Goal: Task Accomplishment & Management: Use online tool/utility

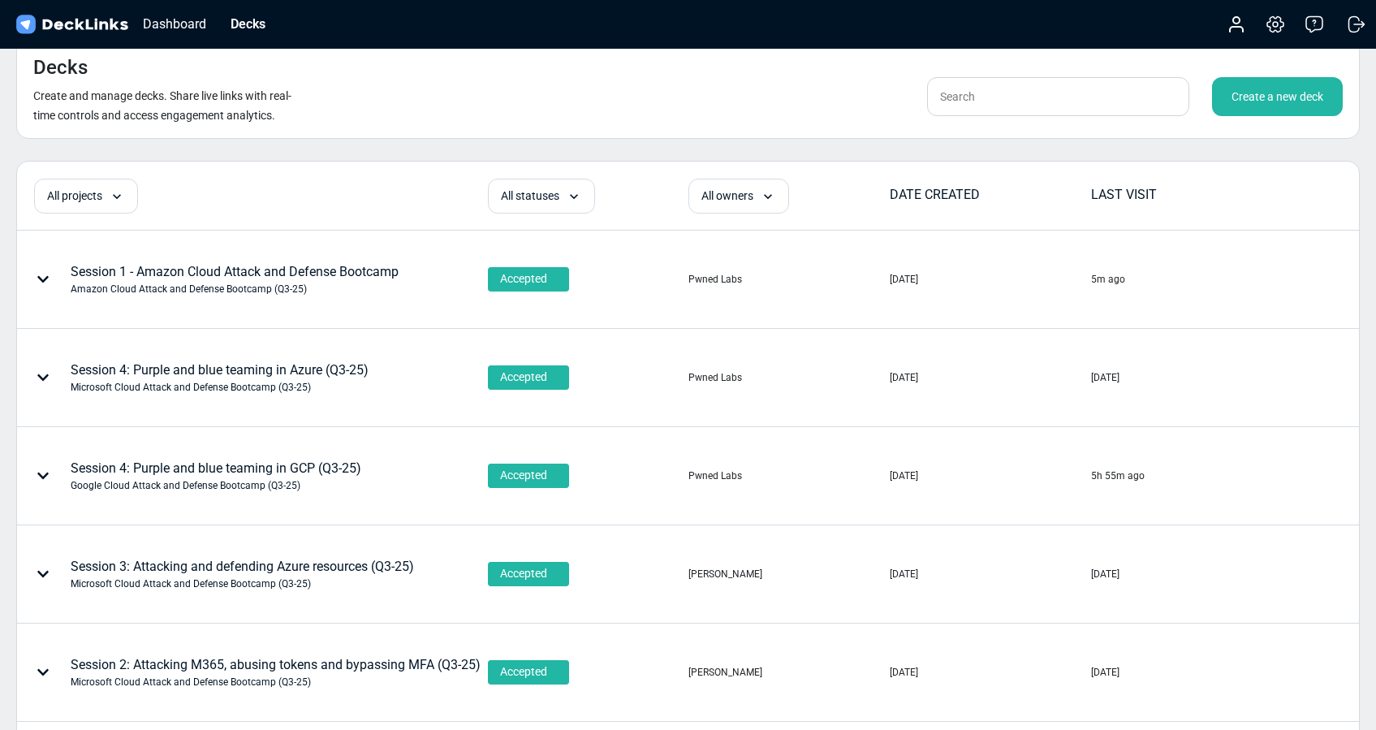
click at [1300, 99] on div "Create a new deck" at bounding box center [1277, 96] width 131 height 39
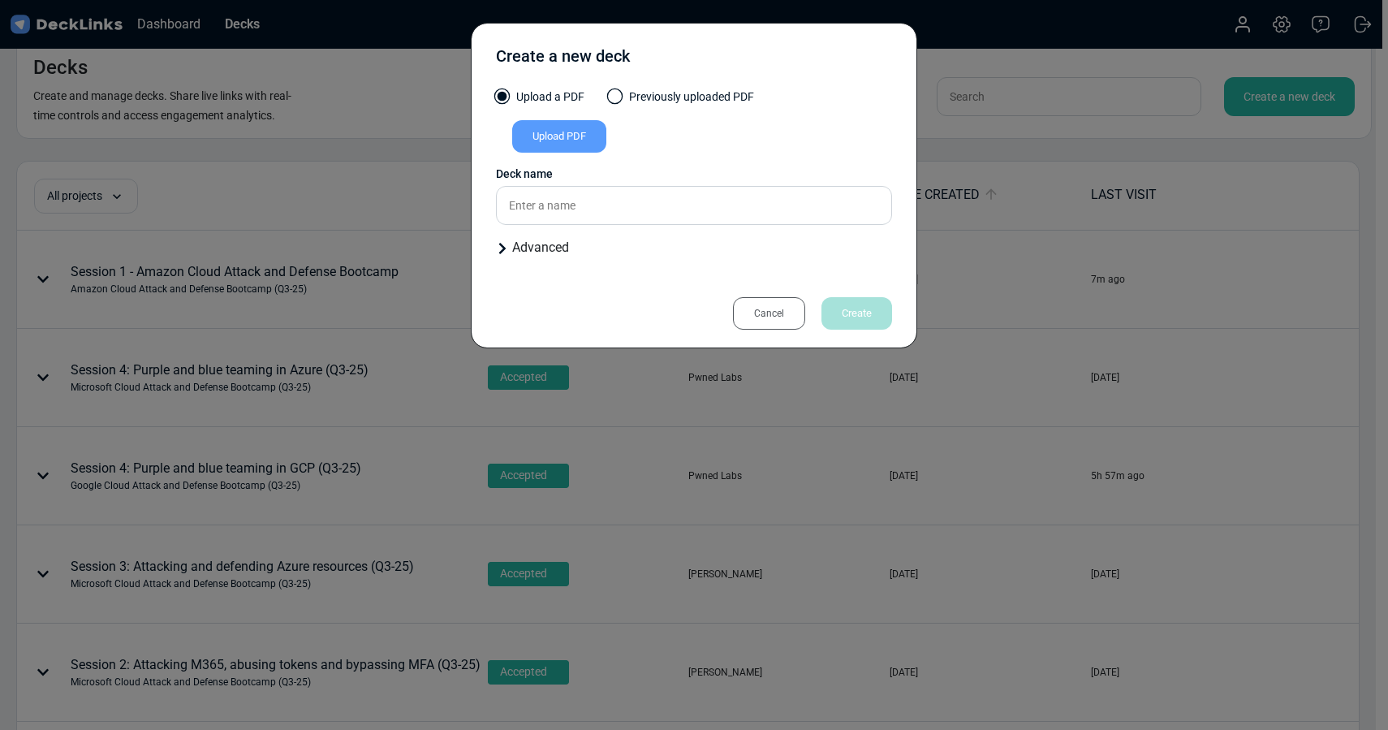
click at [567, 142] on div "Upload PDF" at bounding box center [559, 136] width 94 height 32
click at [0, 0] on input "Upload PDF" at bounding box center [0, 0] width 0 height 0
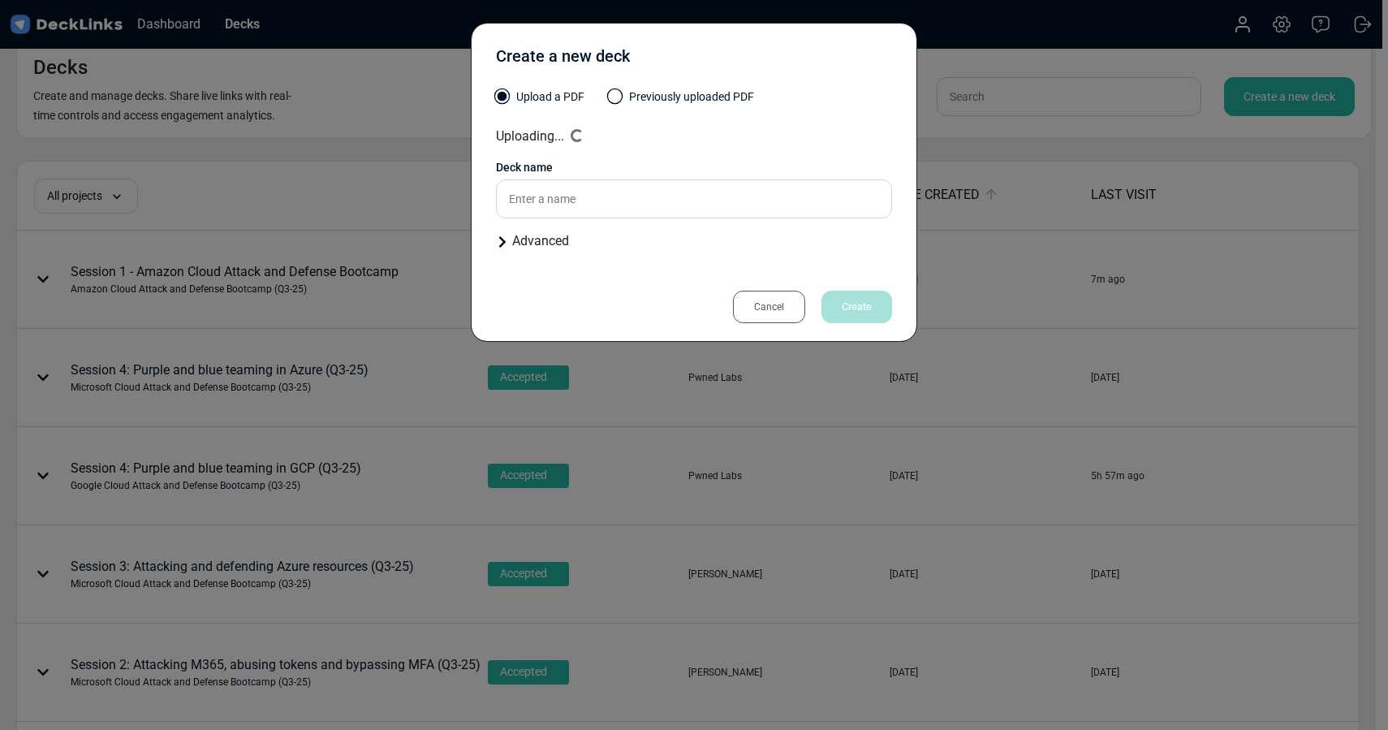
click at [527, 242] on div "Advanced" at bounding box center [694, 240] width 396 height 19
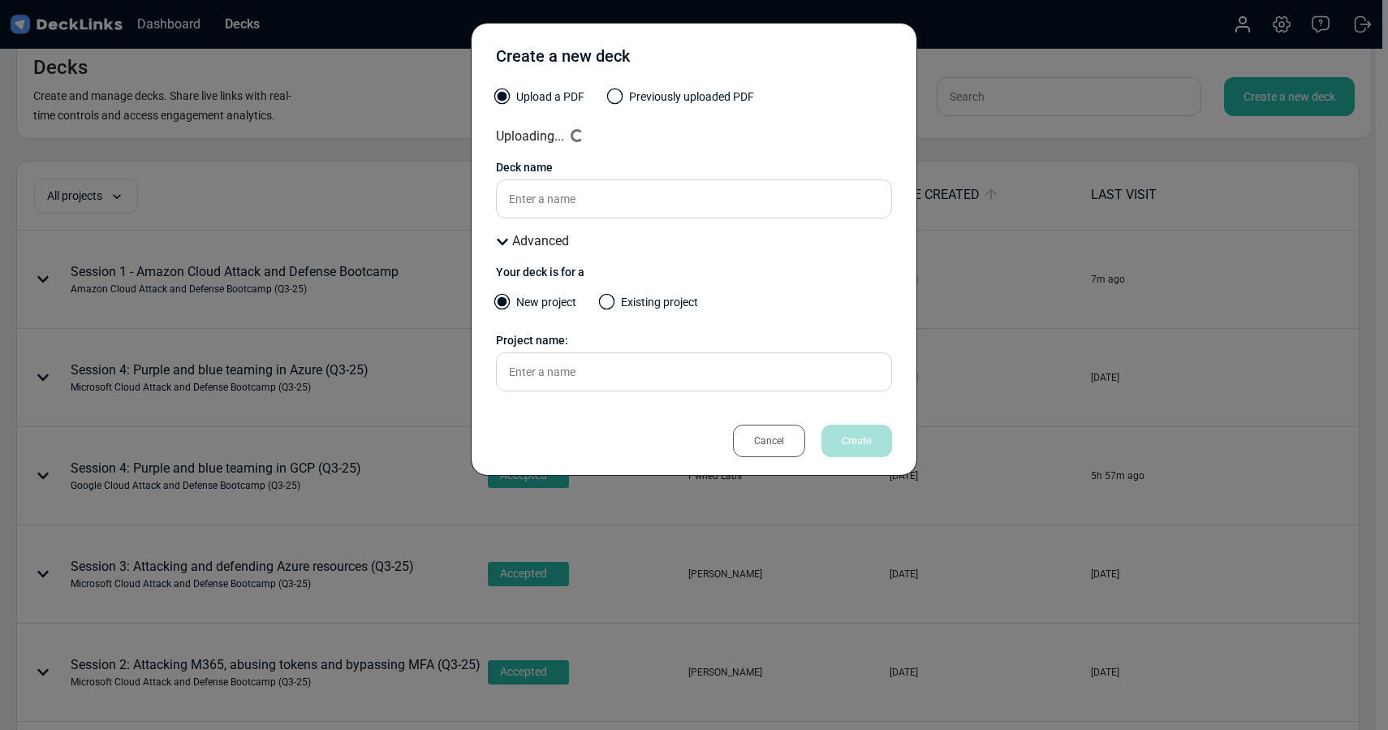
click at [639, 306] on label "Existing project" at bounding box center [649, 306] width 97 height 25
click at [0, 0] on input "Existing project" at bounding box center [0, 0] width 0 height 0
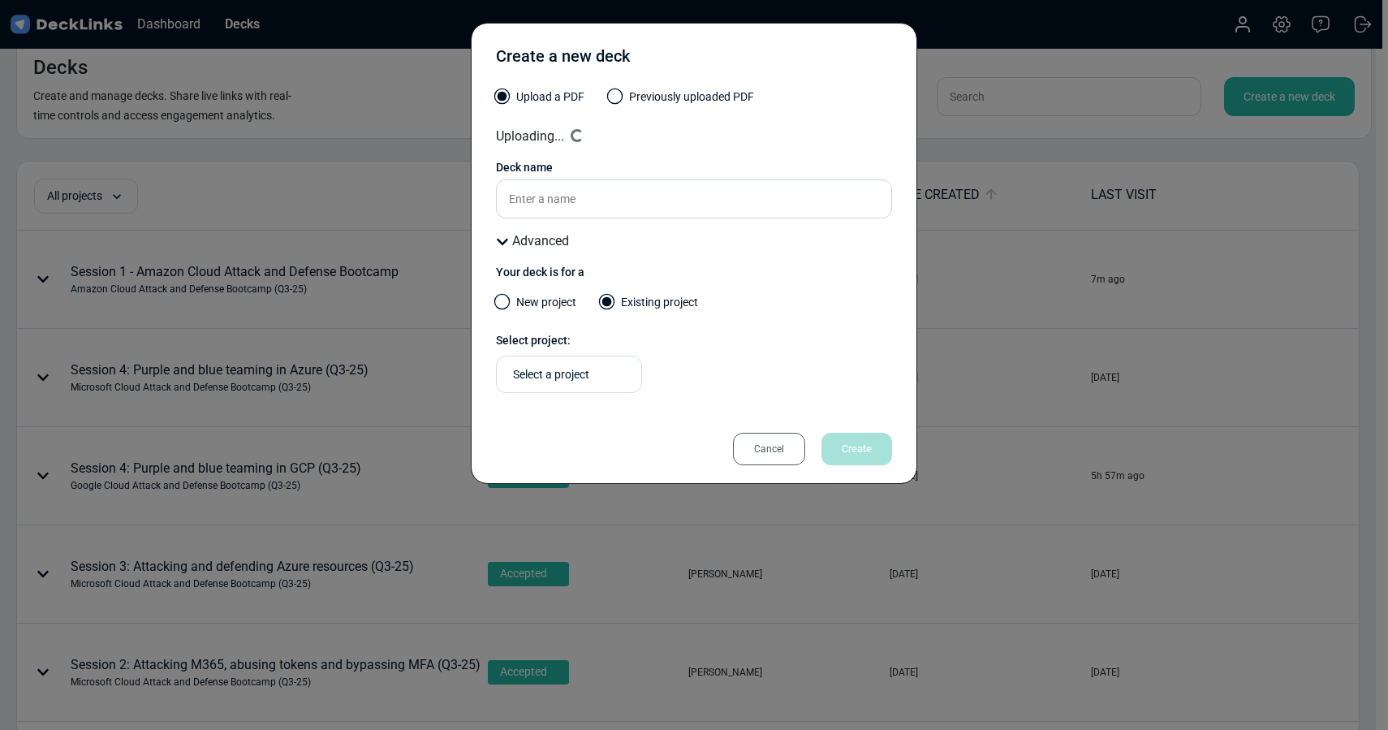
click at [578, 377] on div "Select a project" at bounding box center [573, 374] width 120 height 17
type input "q3-25"
click at [557, 375] on div "Select a project" at bounding box center [565, 374] width 120 height 28
click at [562, 372] on div "Select a project" at bounding box center [573, 374] width 120 height 17
click at [588, 421] on span "Amazon Cloud Attack and Defense Bootcamp (Q3-25)" at bounding box center [568, 416] width 117 height 44
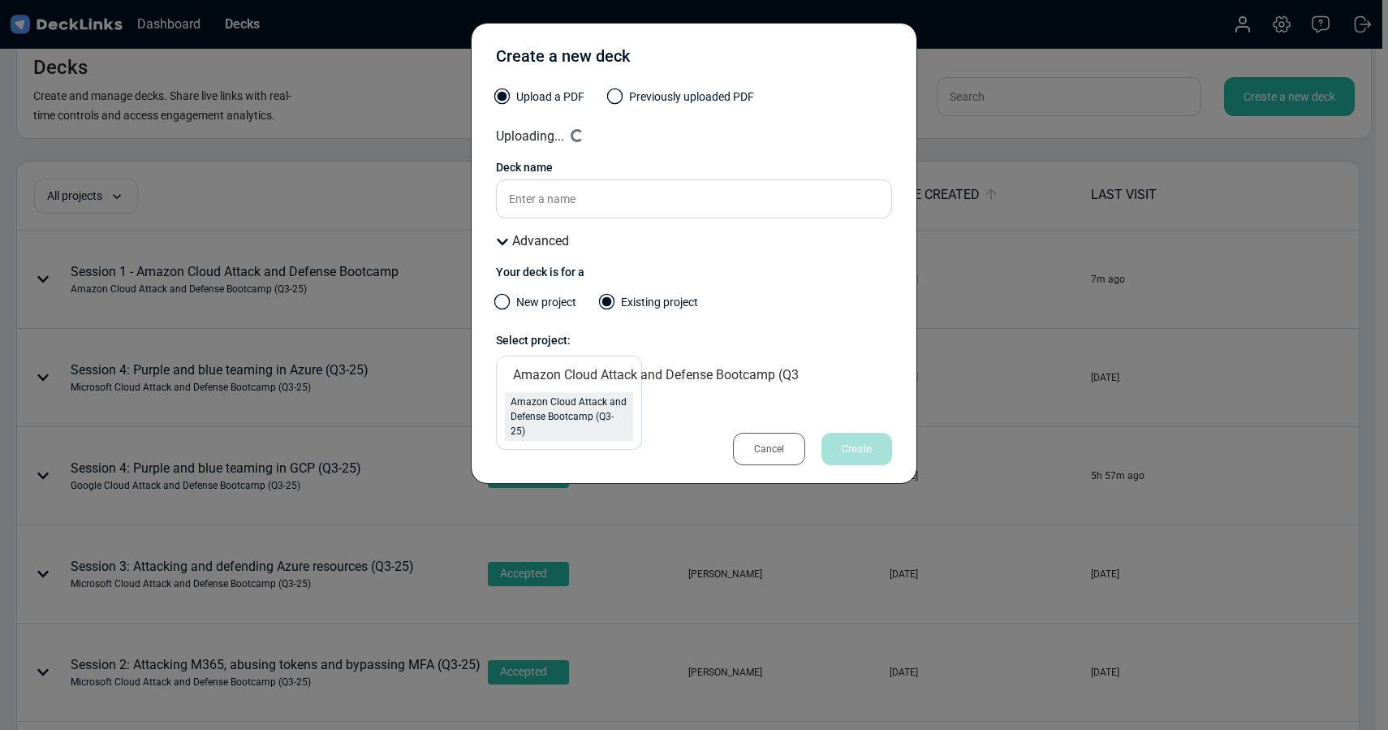
type input "Amazon Cloud Attack and Defense Bootcamp (Q3"
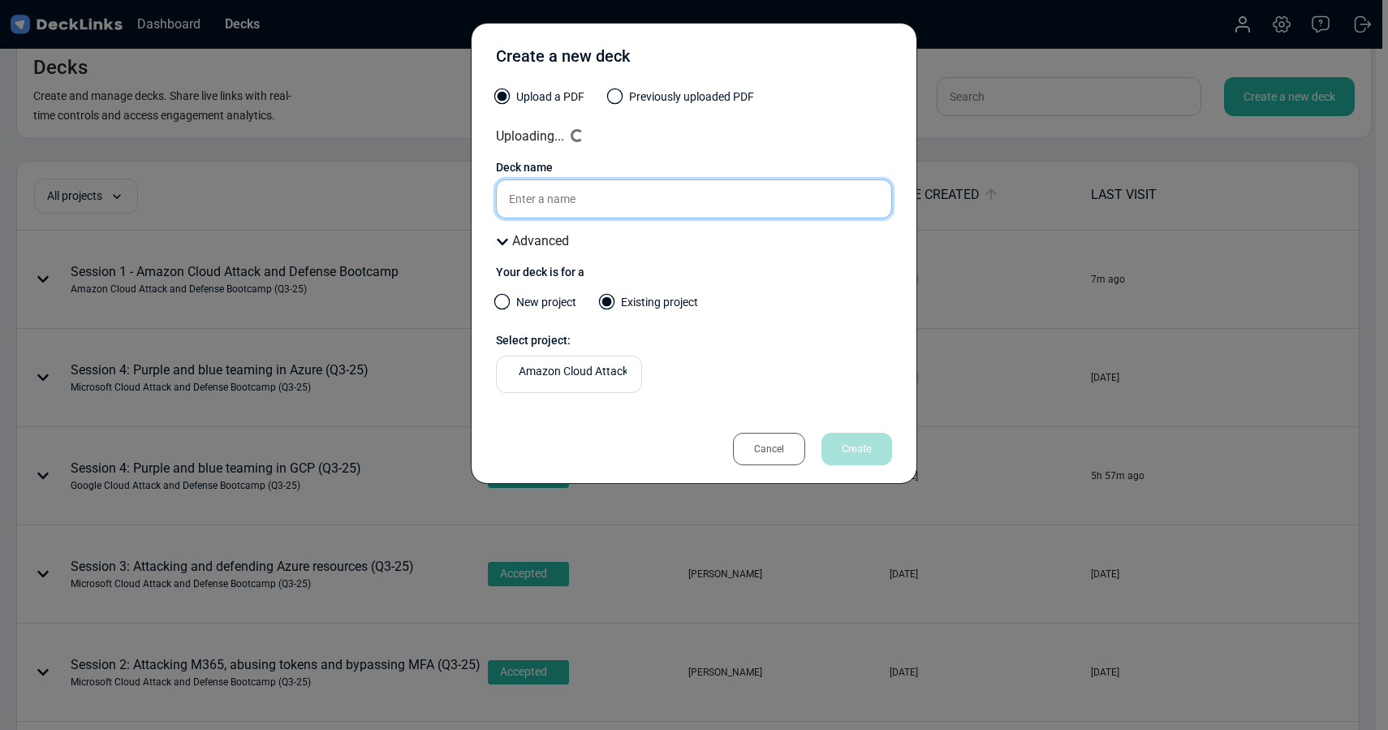
click at [564, 199] on input "text" at bounding box center [694, 198] width 396 height 39
paste input "Session 2: Exploiting Overprivileged IAM and Trust Policies (Q2-25)"
click at [823, 200] on input "Session 2: Exploiting Overprivileged IAM and Trust Policies (Q2-25)" at bounding box center [694, 198] width 396 height 39
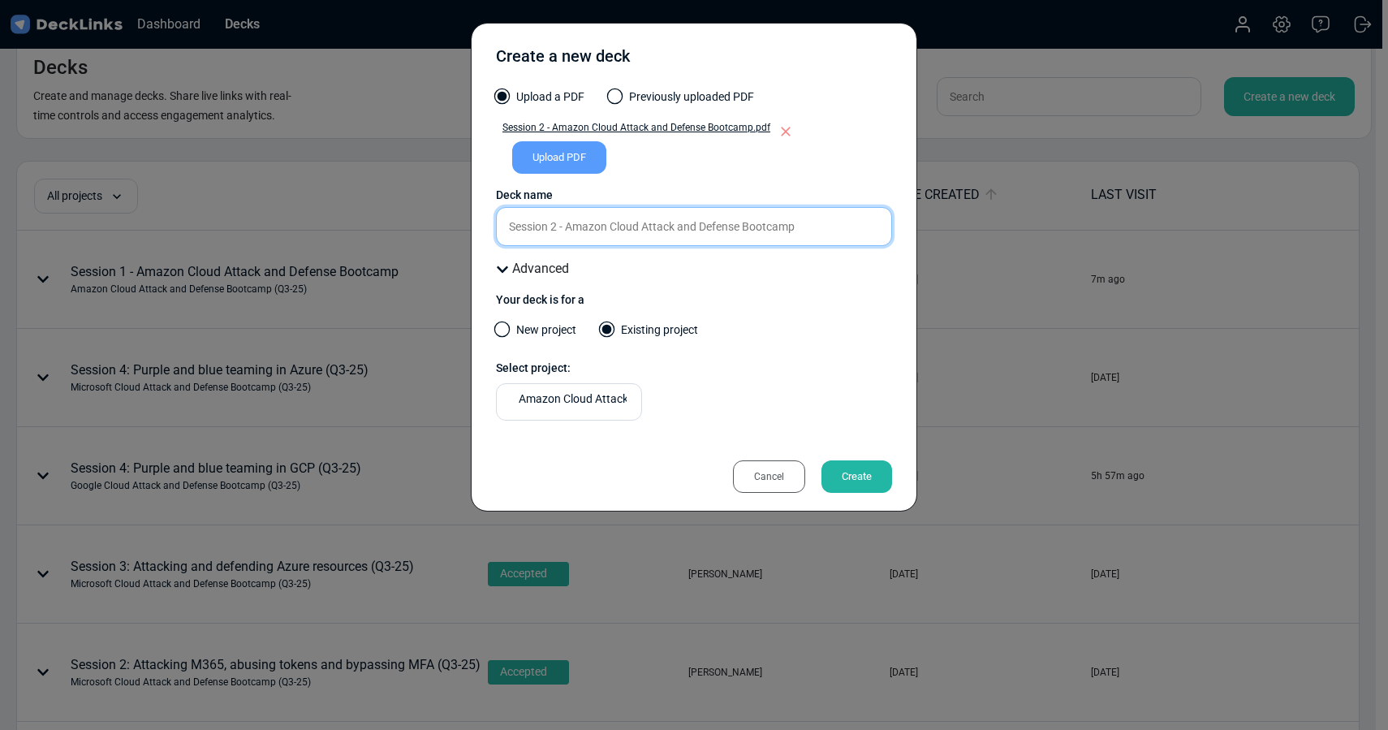
type input "Session 2 - Amazon Cloud Attack and Defense Bootcamp"
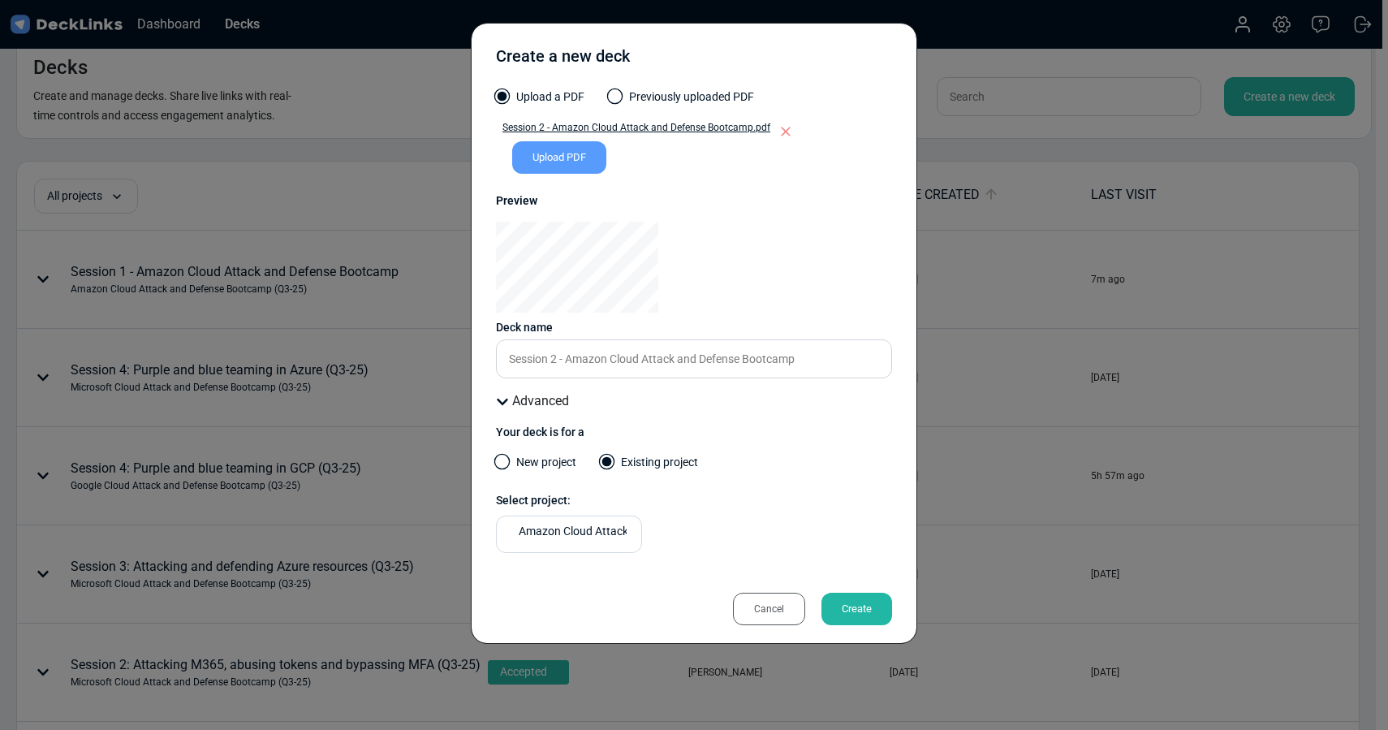
click at [858, 604] on div "Create" at bounding box center [856, 608] width 71 height 32
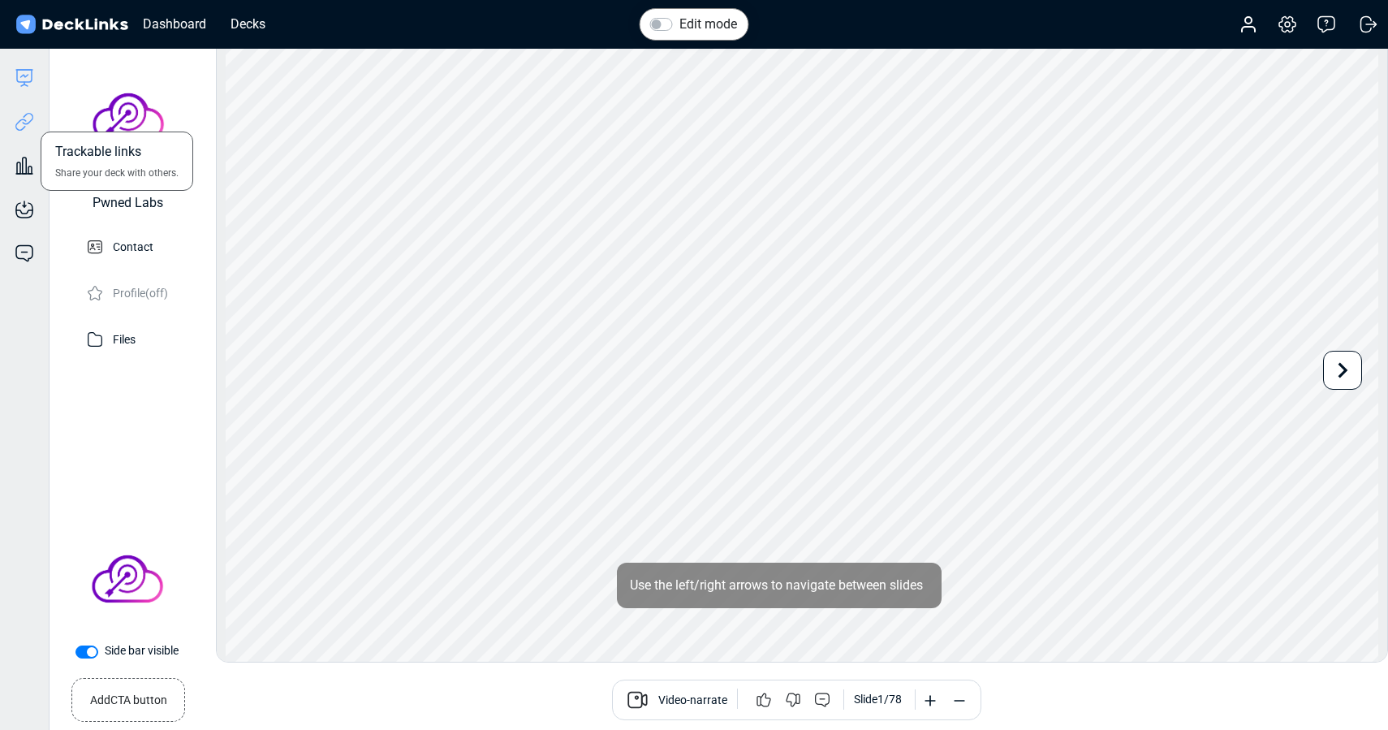
click at [29, 126] on icon at bounding box center [24, 121] width 19 height 19
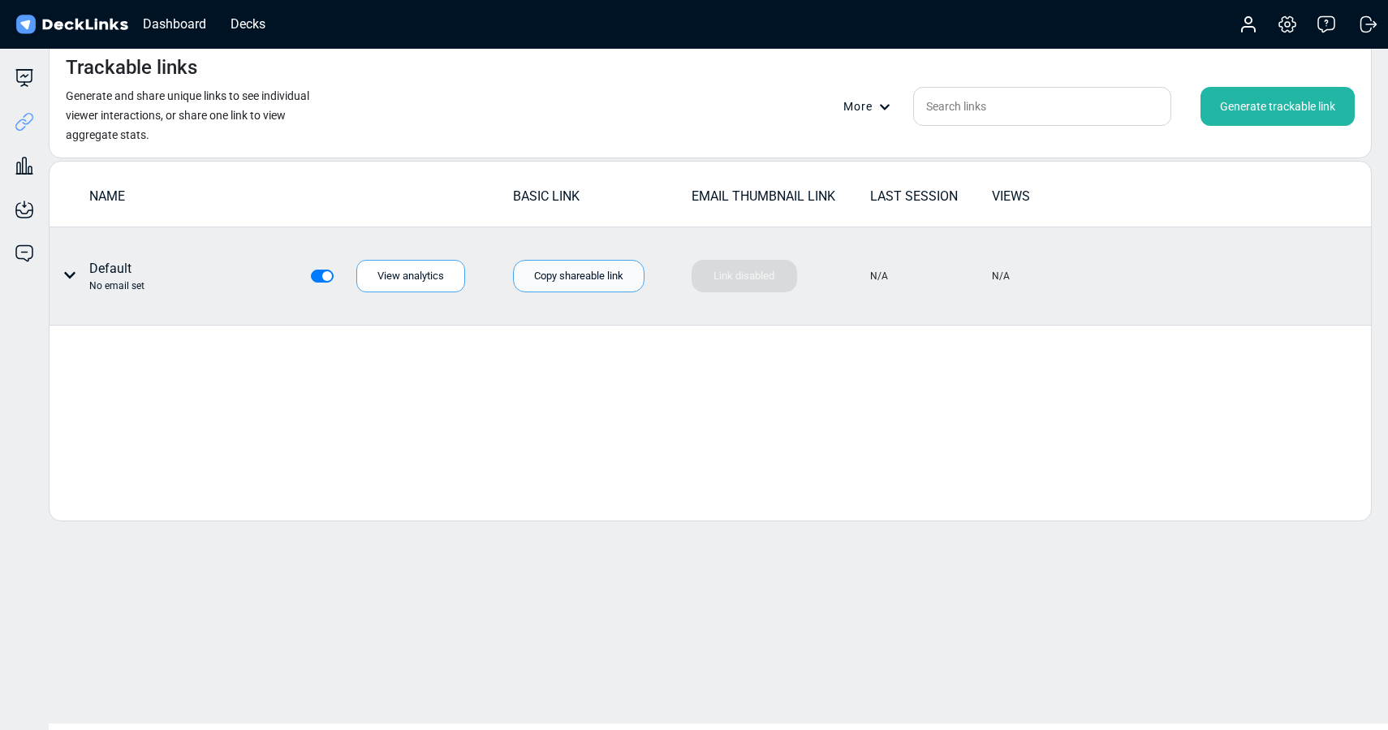
click at [562, 272] on div "Copy shareable link" at bounding box center [578, 276] width 131 height 32
click at [74, 269] on icon at bounding box center [69, 275] width 13 height 13
click at [124, 347] on div "Individual link settings" at bounding box center [131, 342] width 146 height 32
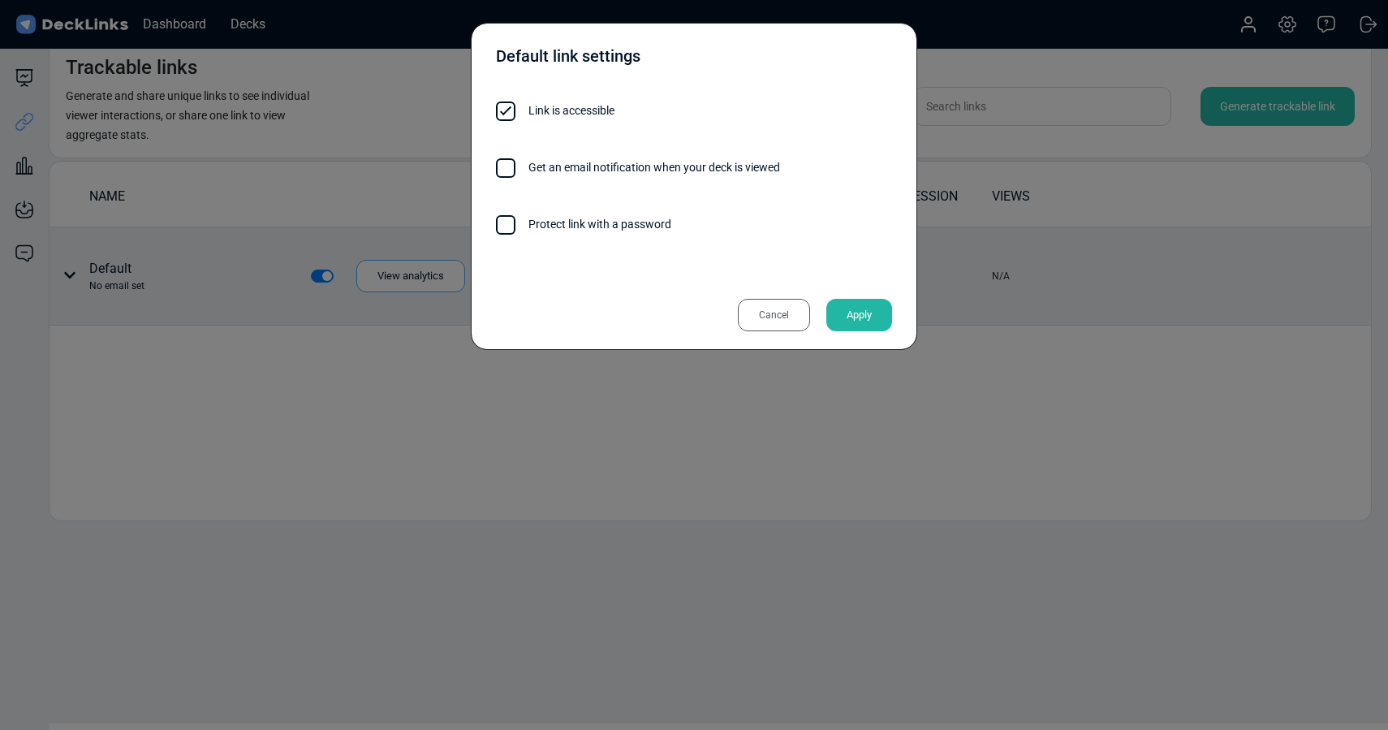
click at [527, 217] on label "Protect link with a password" at bounding box center [694, 224] width 396 height 18
click at [671, 216] on input "Protect link with a password" at bounding box center [671, 216] width 0 height 0
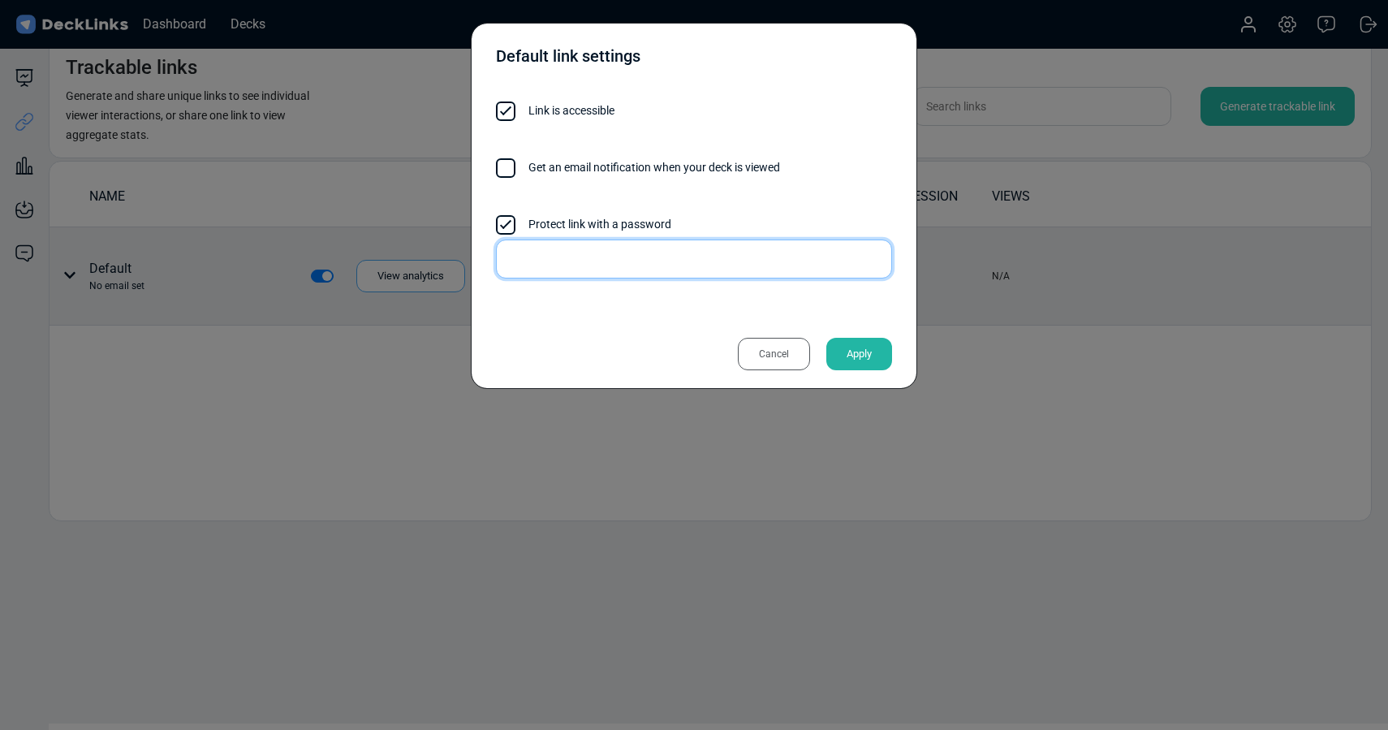
click at [588, 271] on input "text" at bounding box center [694, 258] width 396 height 39
drag, startPoint x: 601, startPoint y: 258, endPoint x: 425, endPoint y: 253, distance: 176.2
click at [425, 253] on div "Default link settings Link is accessible Get an email notification when your de…" at bounding box center [694, 365] width 1388 height 730
type input "XW$TGw"
click at [483, 315] on div "Default link settings Link is accessible Get an email notification when your de…" at bounding box center [694, 206] width 446 height 366
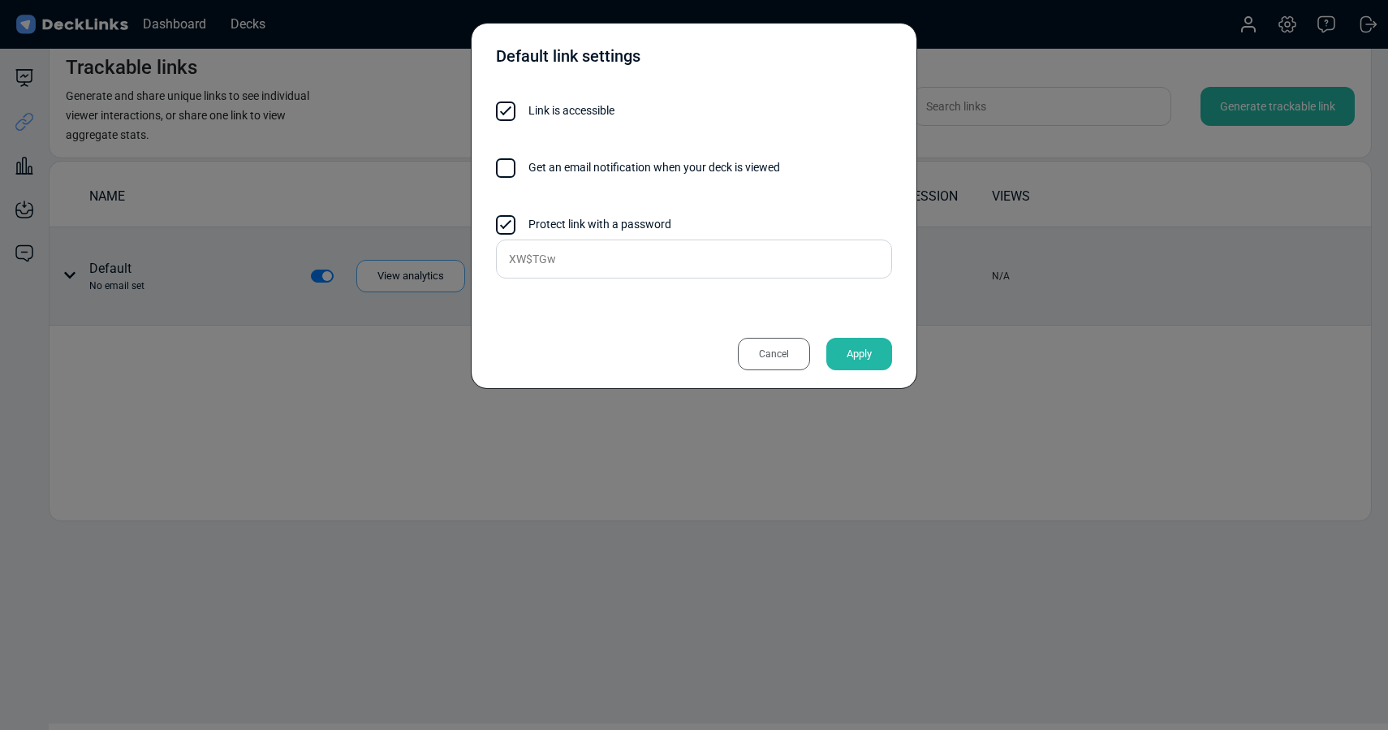
click at [860, 351] on div "Apply" at bounding box center [859, 354] width 66 height 32
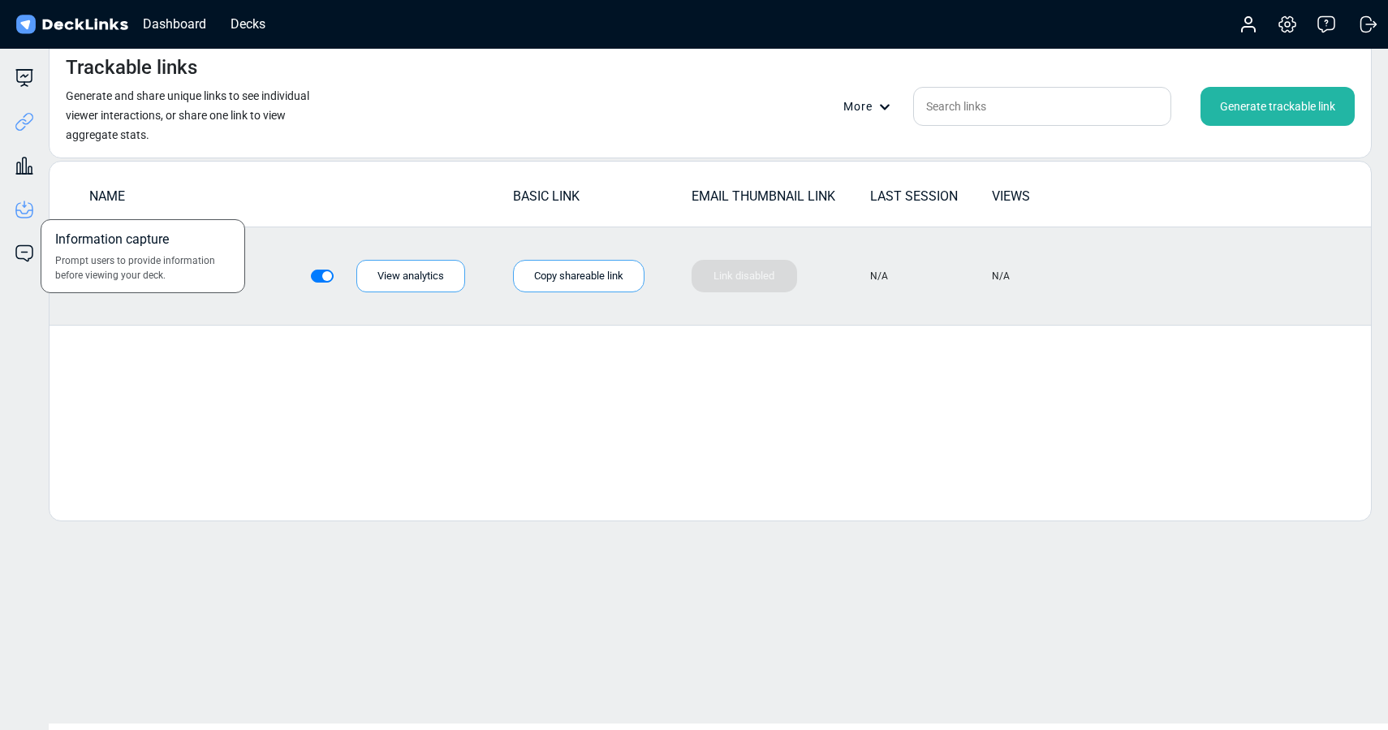
click at [28, 211] on icon at bounding box center [24, 209] width 19 height 19
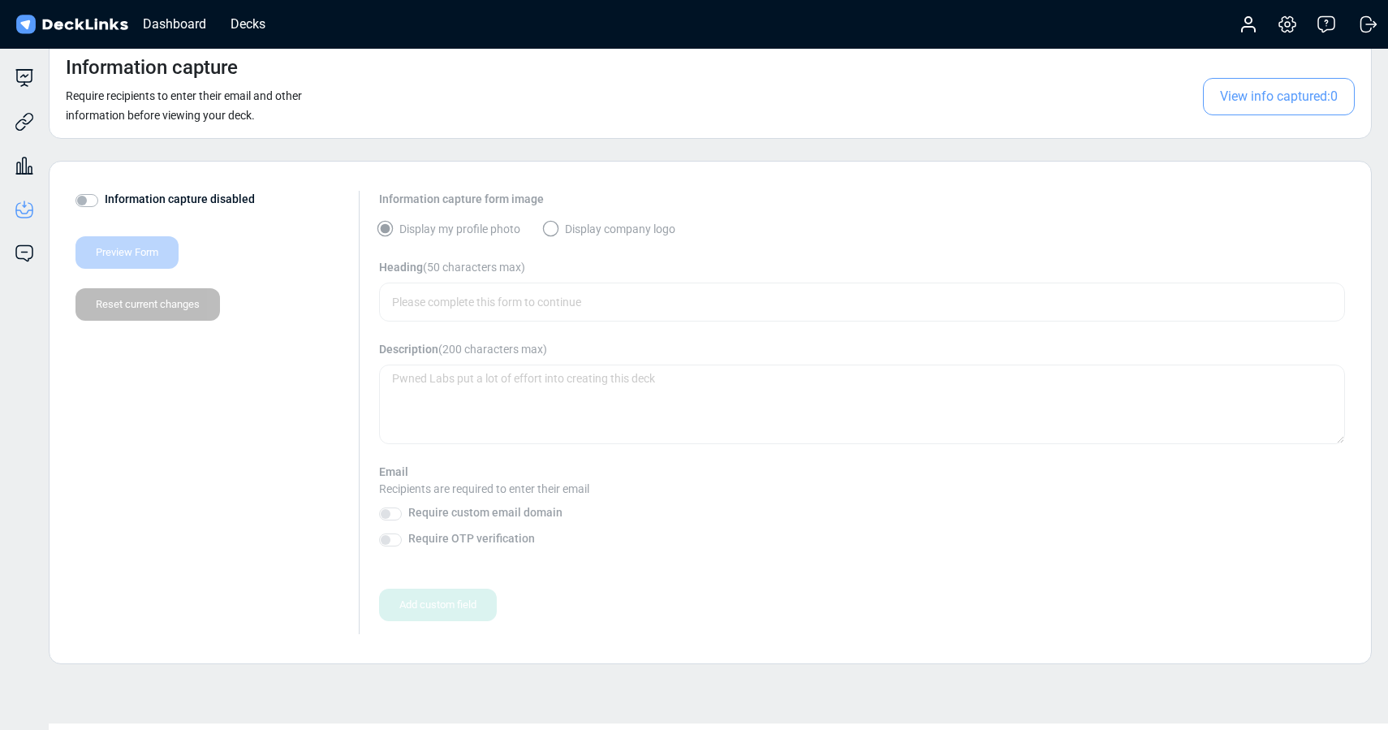
click at [105, 198] on label "Information capture disabled" at bounding box center [180, 199] width 150 height 17
click at [88, 198] on input "Information capture disabled" at bounding box center [81, 199] width 13 height 16
checkbox input "true"
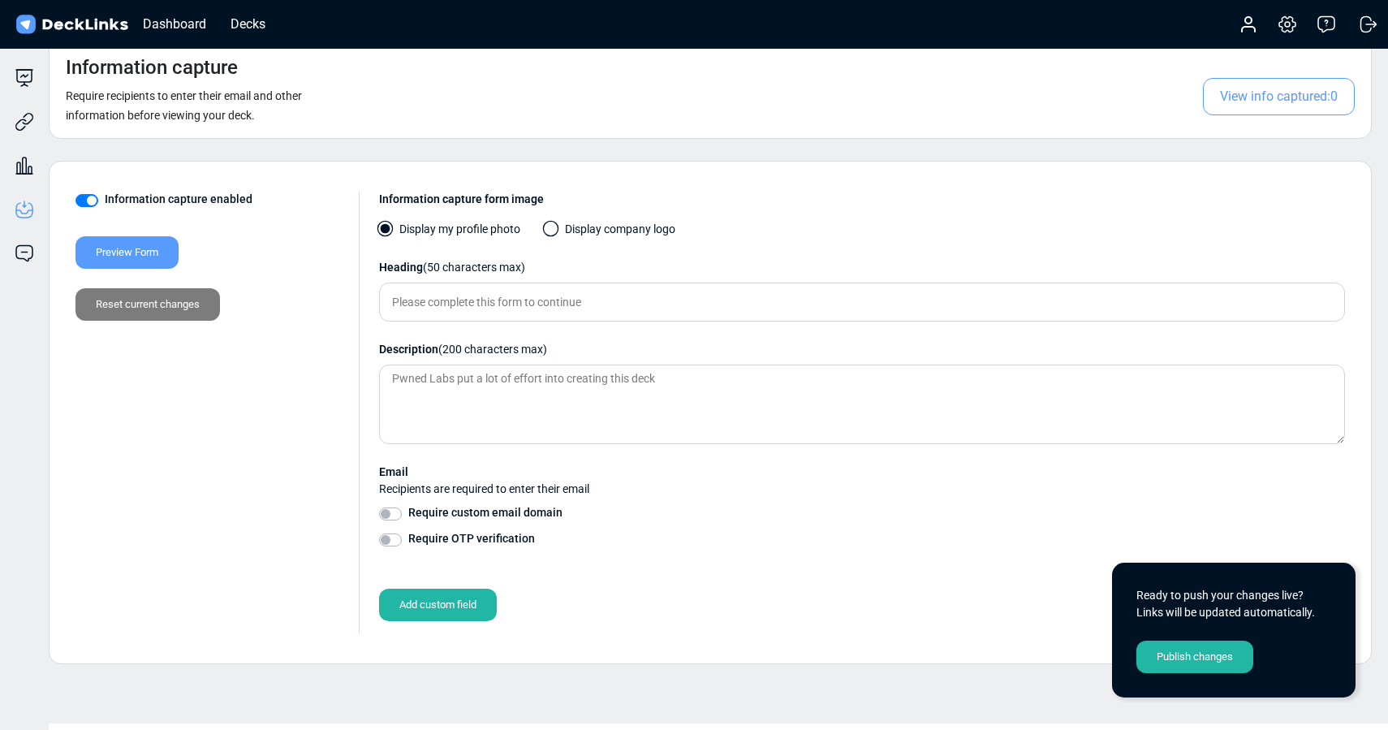
click at [553, 227] on span at bounding box center [551, 229] width 16 height 16
click at [0, 0] on input "Display company logo" at bounding box center [0, 0] width 0 height 0
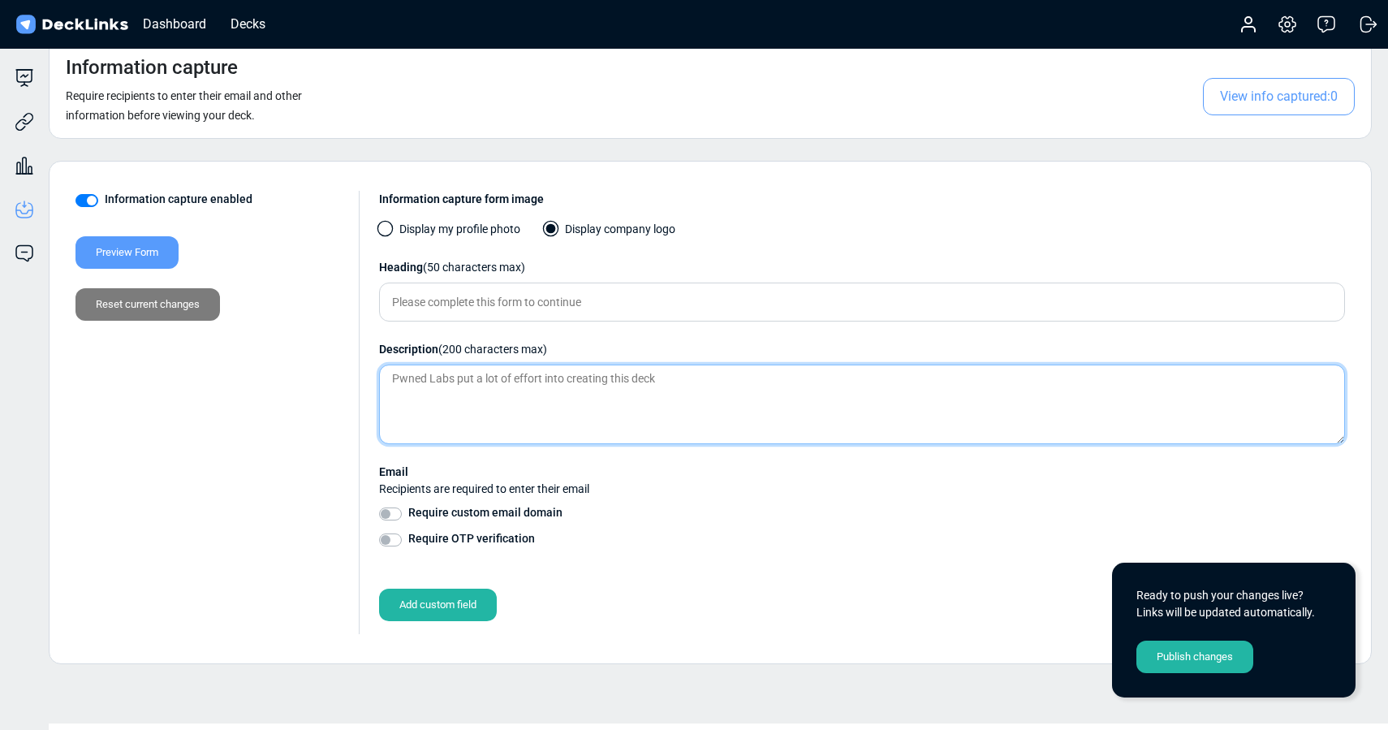
click at [497, 388] on textarea at bounding box center [862, 404] width 966 height 80
paste textarea "Amazon Cloud Attack and Defense Bootcamp - Session 2 Slides (Q2-25)"
click at [730, 378] on textarea "Amazon Cloud Attack and Defense Bootcamp - Session 2 Slides (Q2-25)" at bounding box center [862, 404] width 966 height 80
type textarea "Amazon Cloud Attack and Defense Bootcamp - Session 2 Slides (Q3-25)"
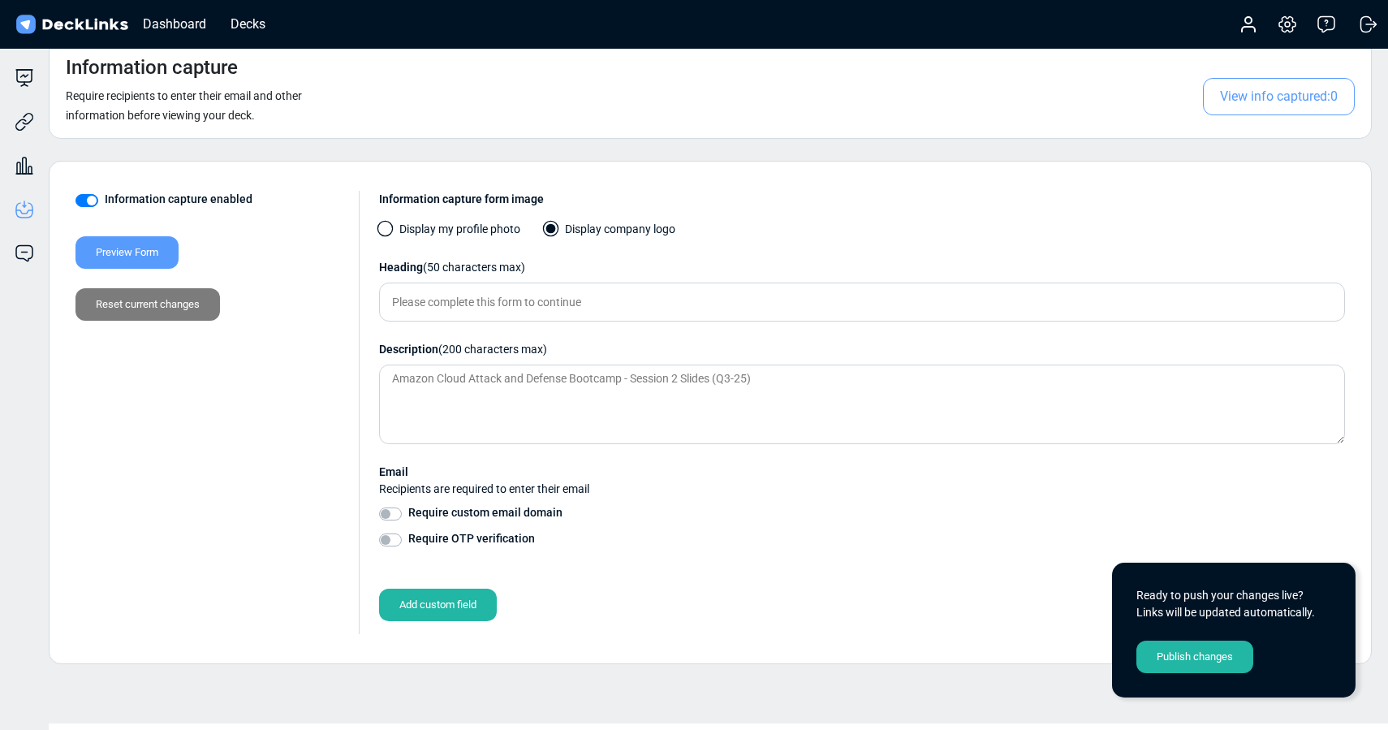
click at [1168, 648] on div "Publish changes" at bounding box center [1194, 656] width 117 height 32
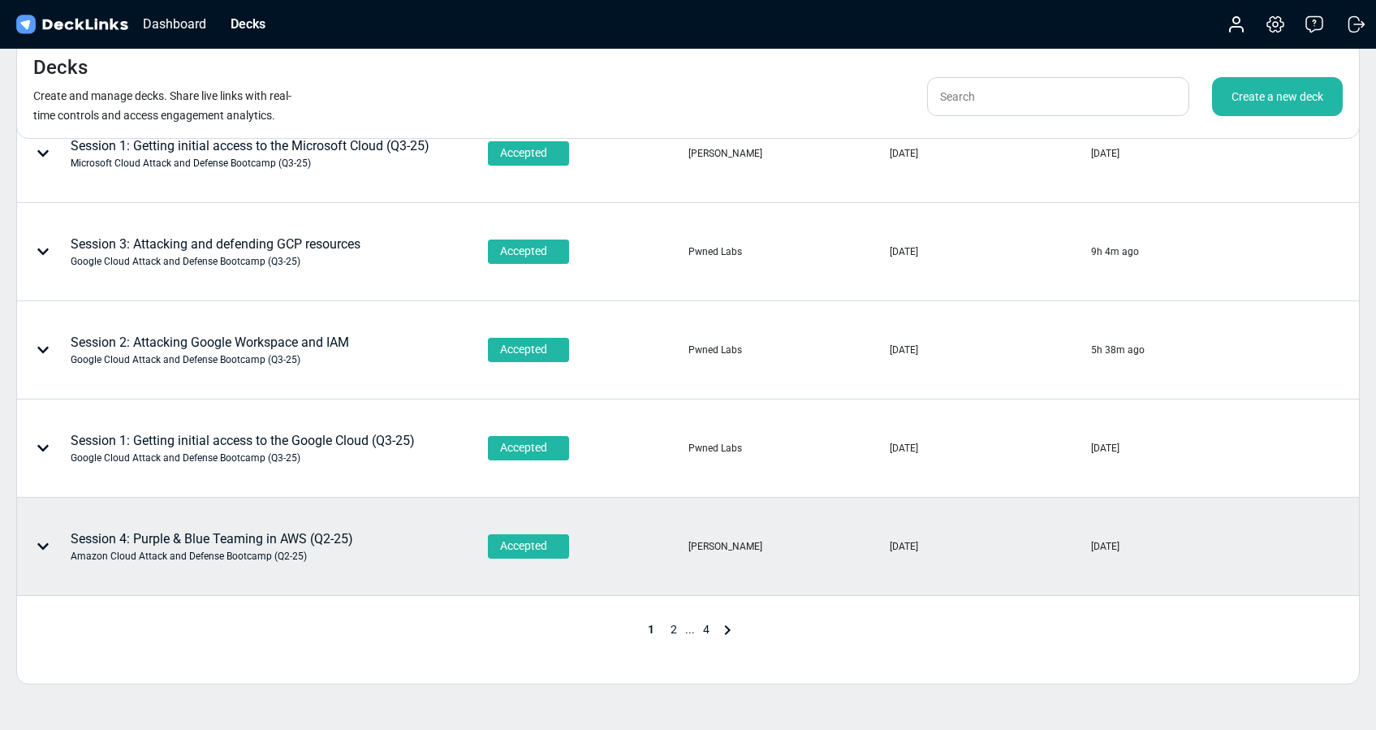
scroll to position [617, 0]
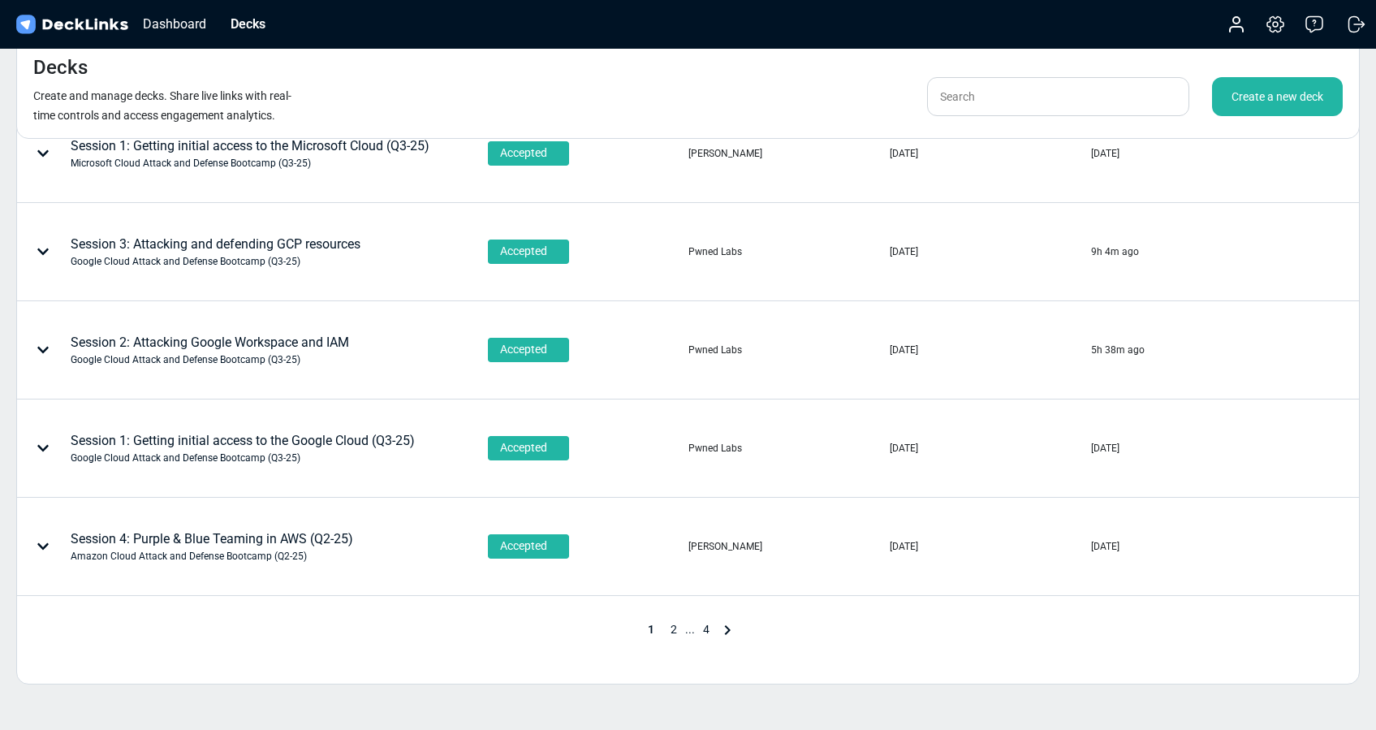
click at [669, 626] on span "2" at bounding box center [673, 628] width 23 height 13
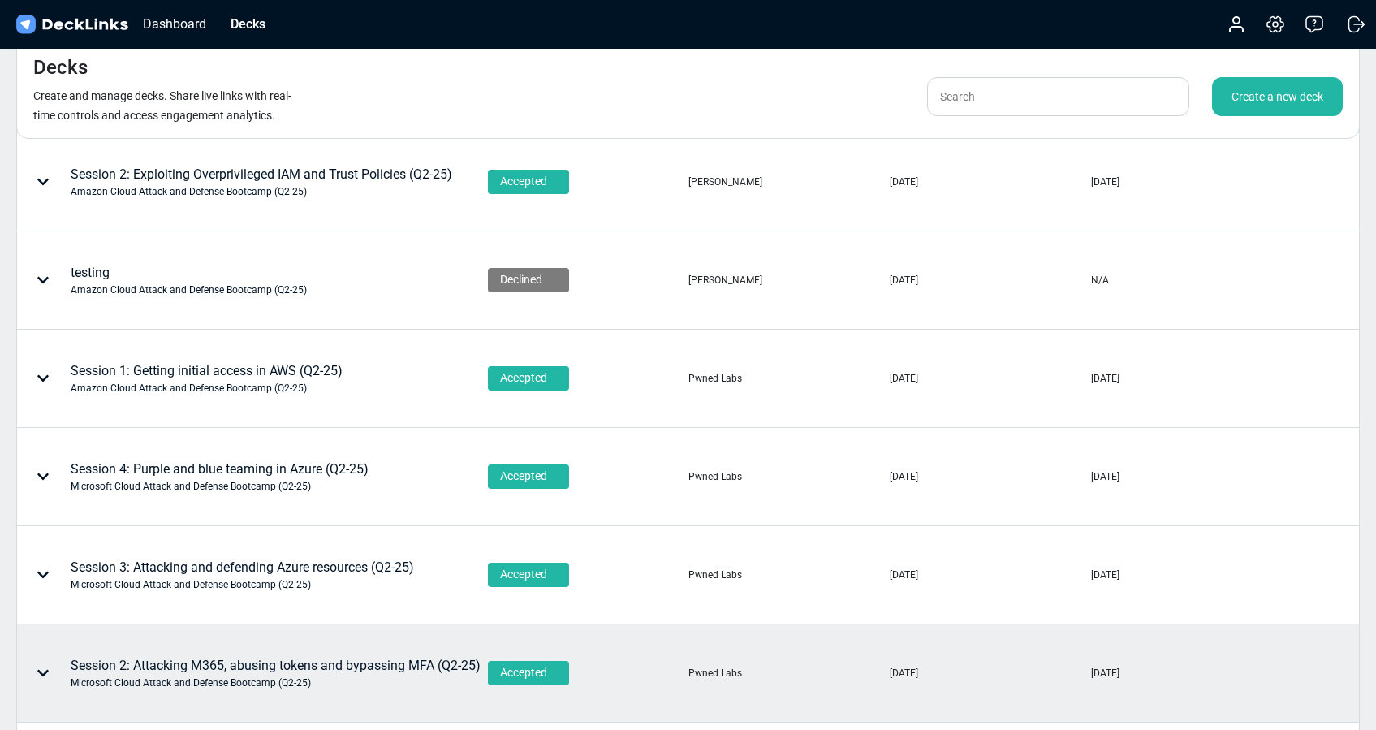
scroll to position [0, 0]
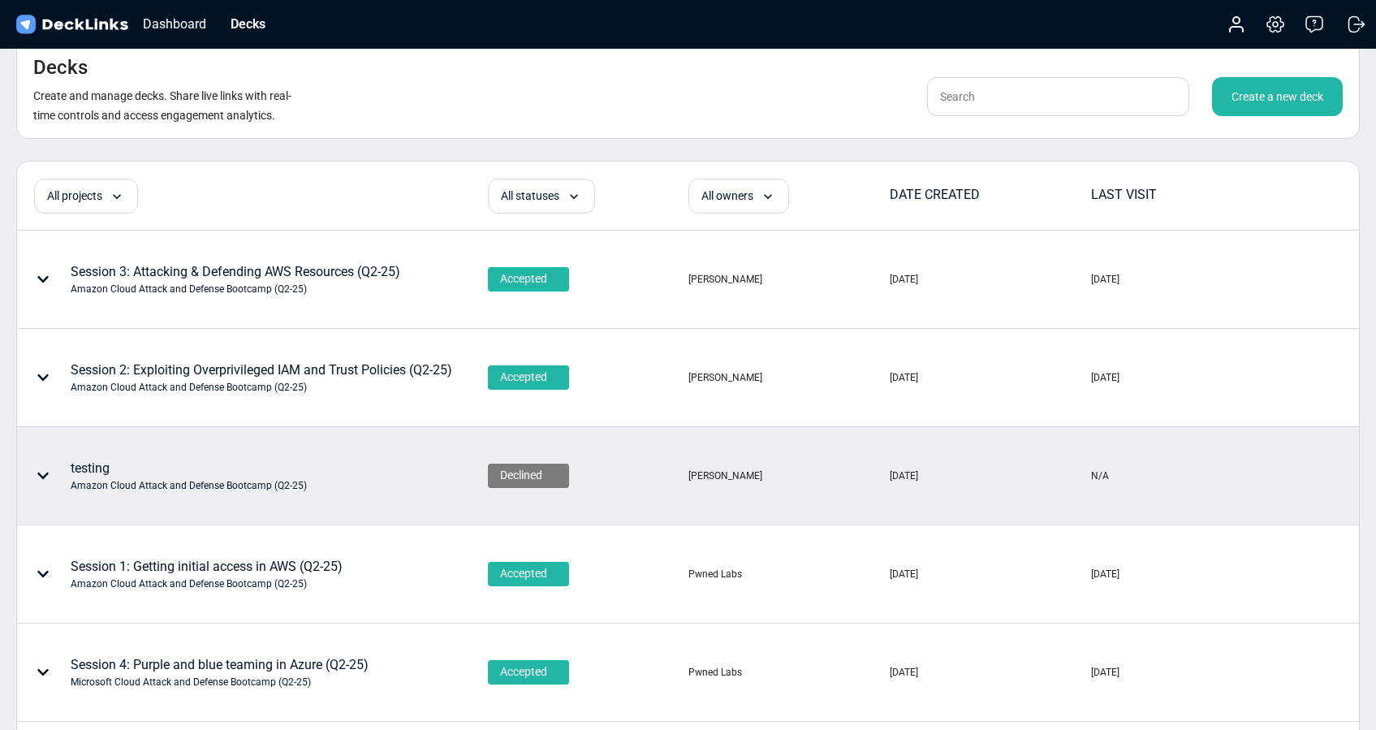
click at [41, 468] on div at bounding box center [46, 475] width 49 height 49
click at [123, 592] on div "Delete" at bounding box center [138, 598] width 134 height 32
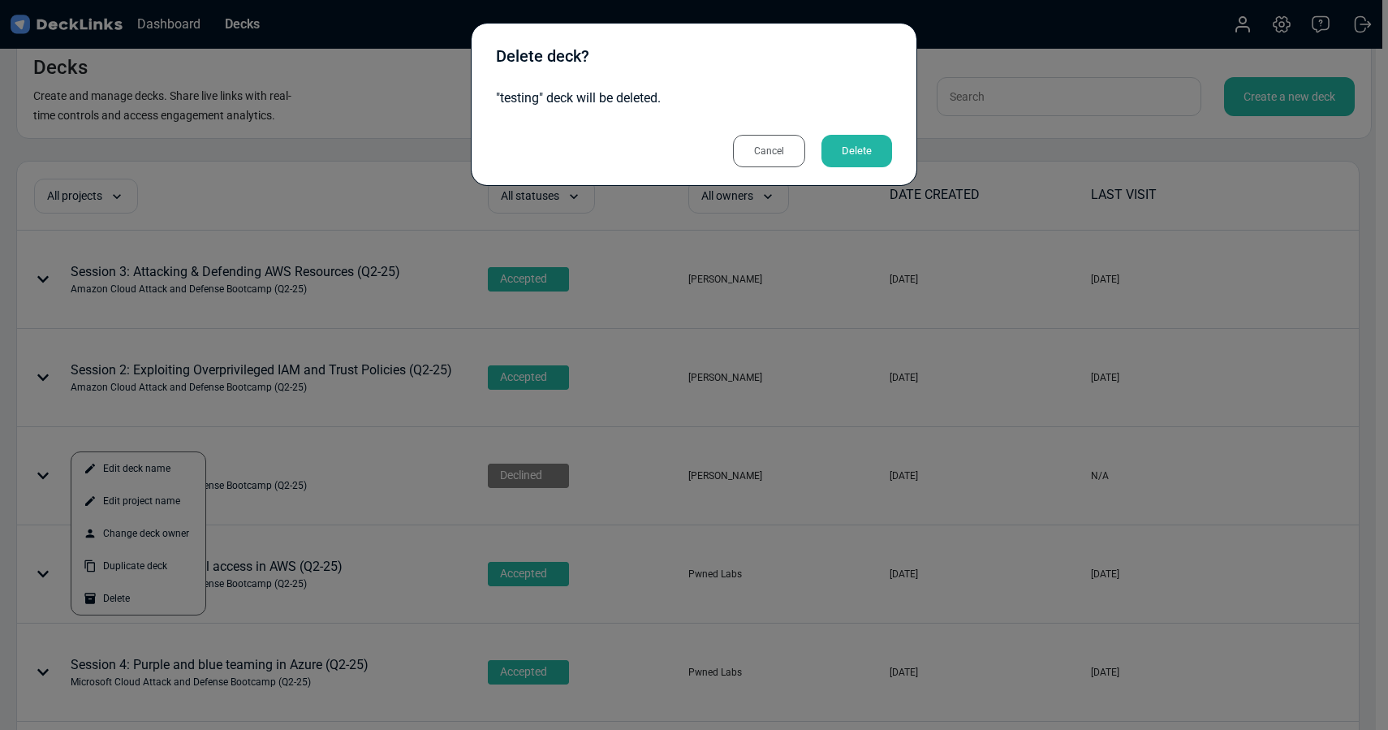
click at [866, 151] on div "Delete" at bounding box center [856, 151] width 71 height 32
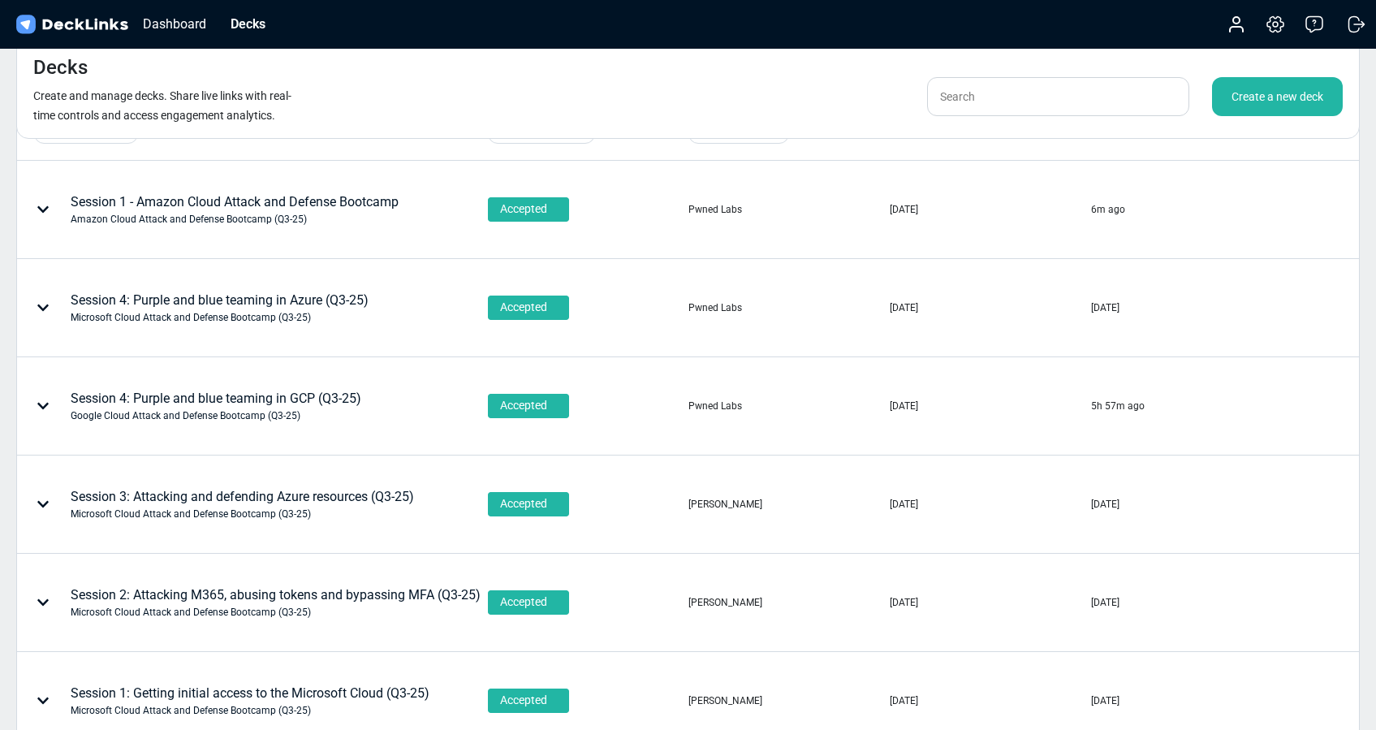
scroll to position [713, 0]
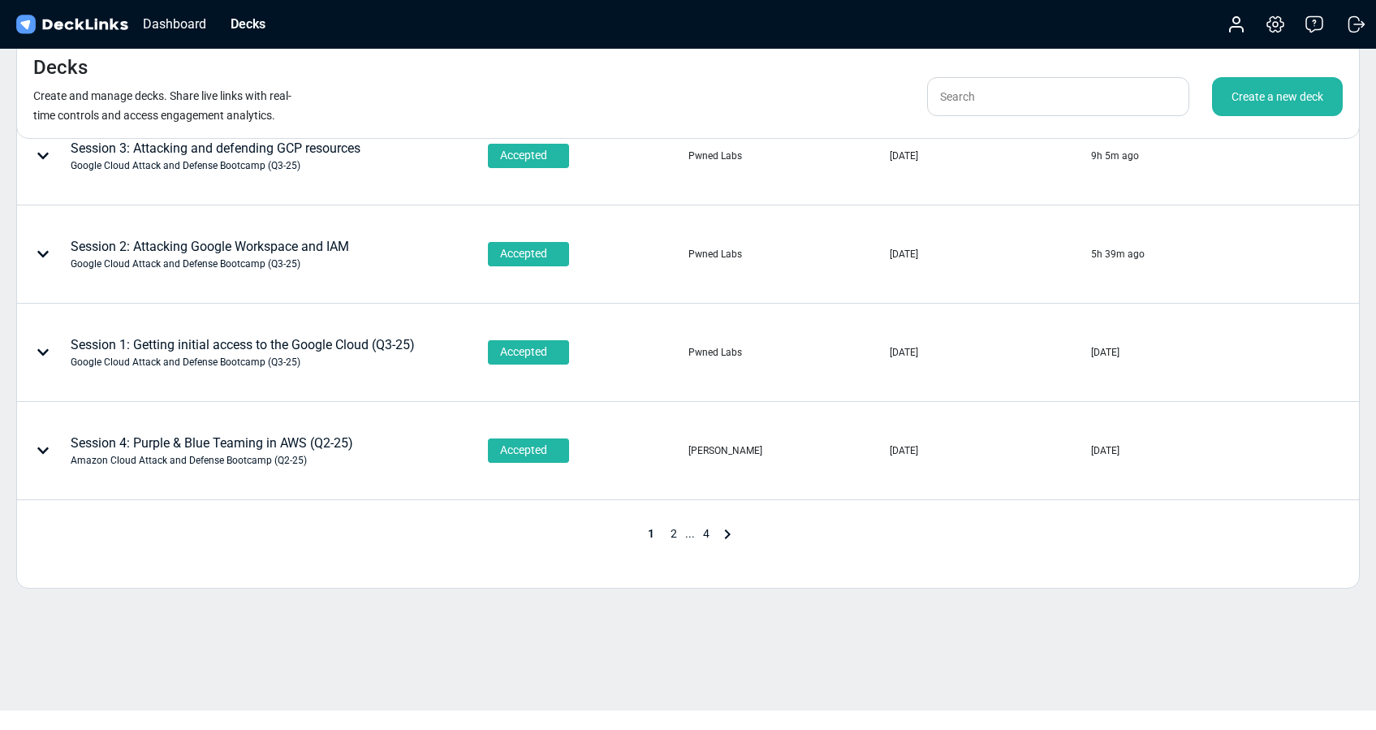
click at [673, 533] on span "2" at bounding box center [673, 533] width 23 height 13
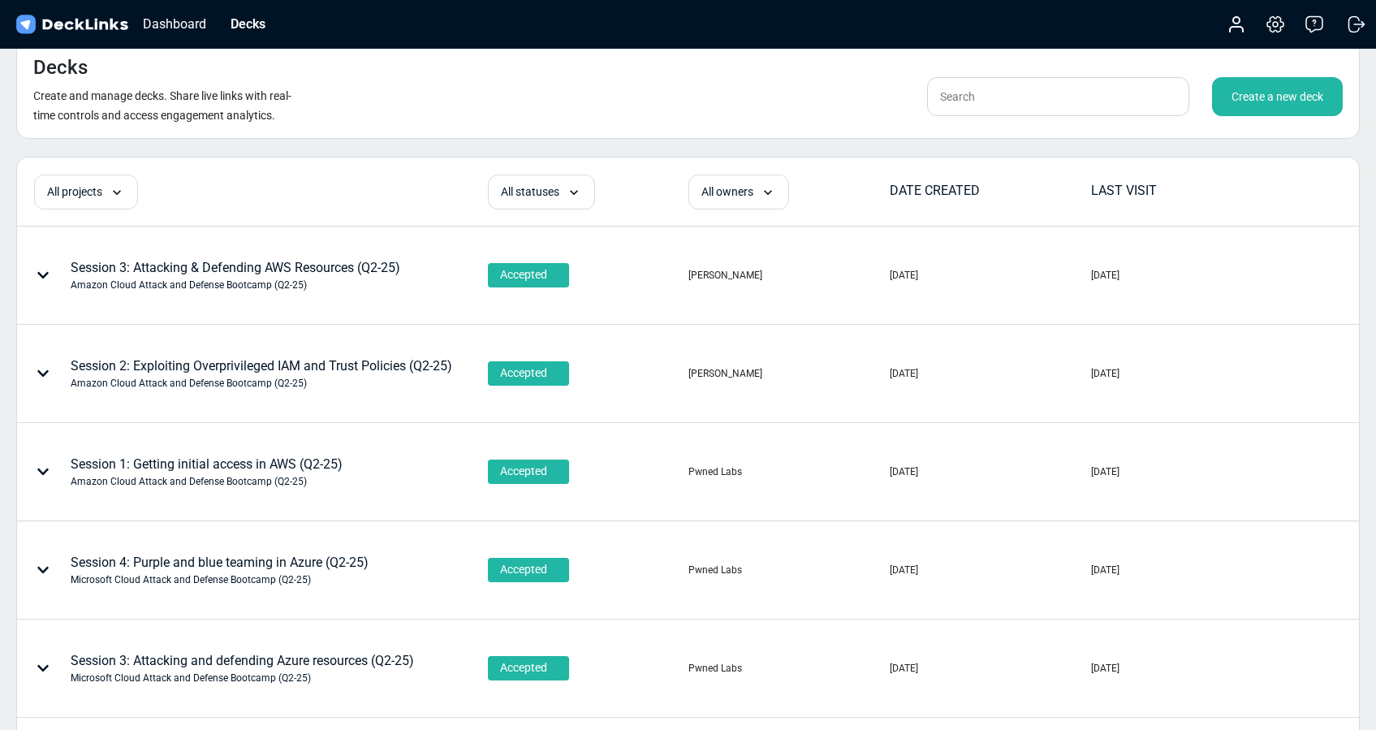
scroll to position [0, 0]
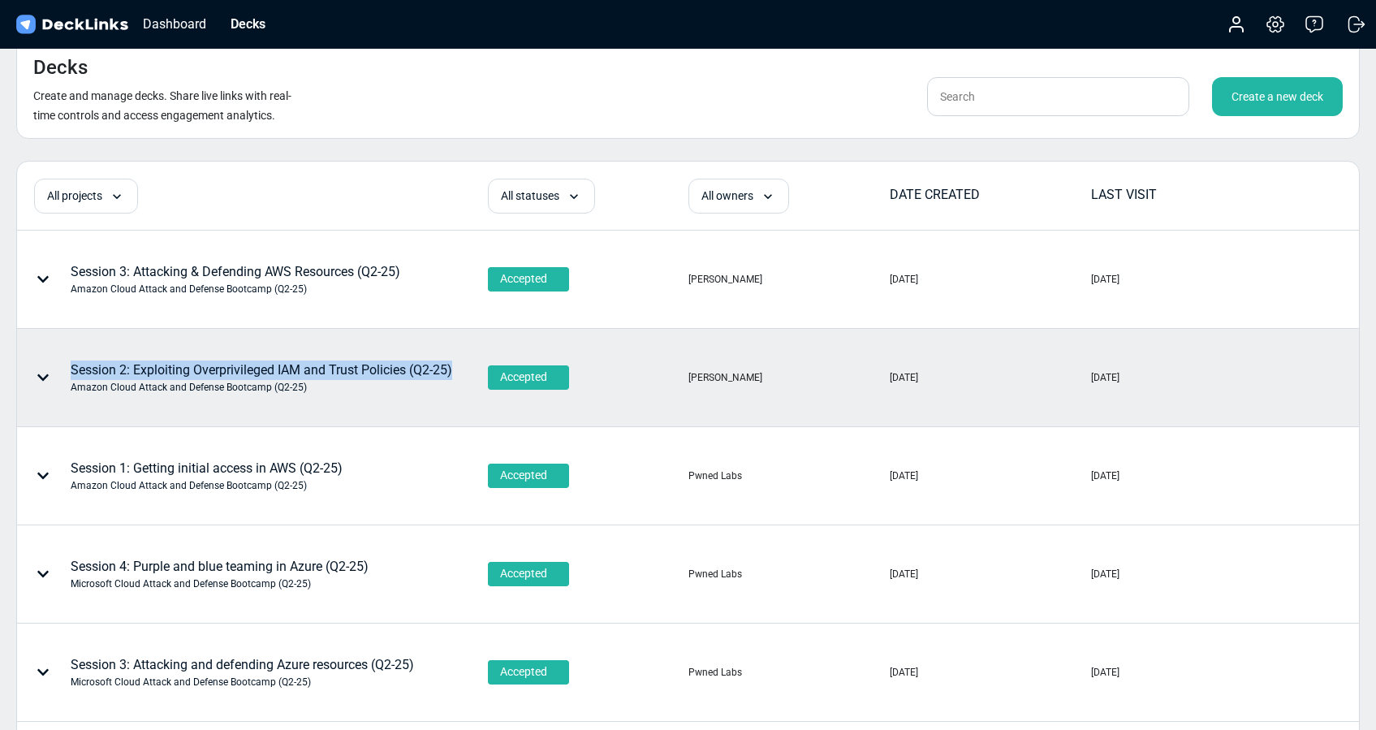
copy div "Session 2: Exploiting Overprivileged IAM and Trust Policies (Q2-25)"
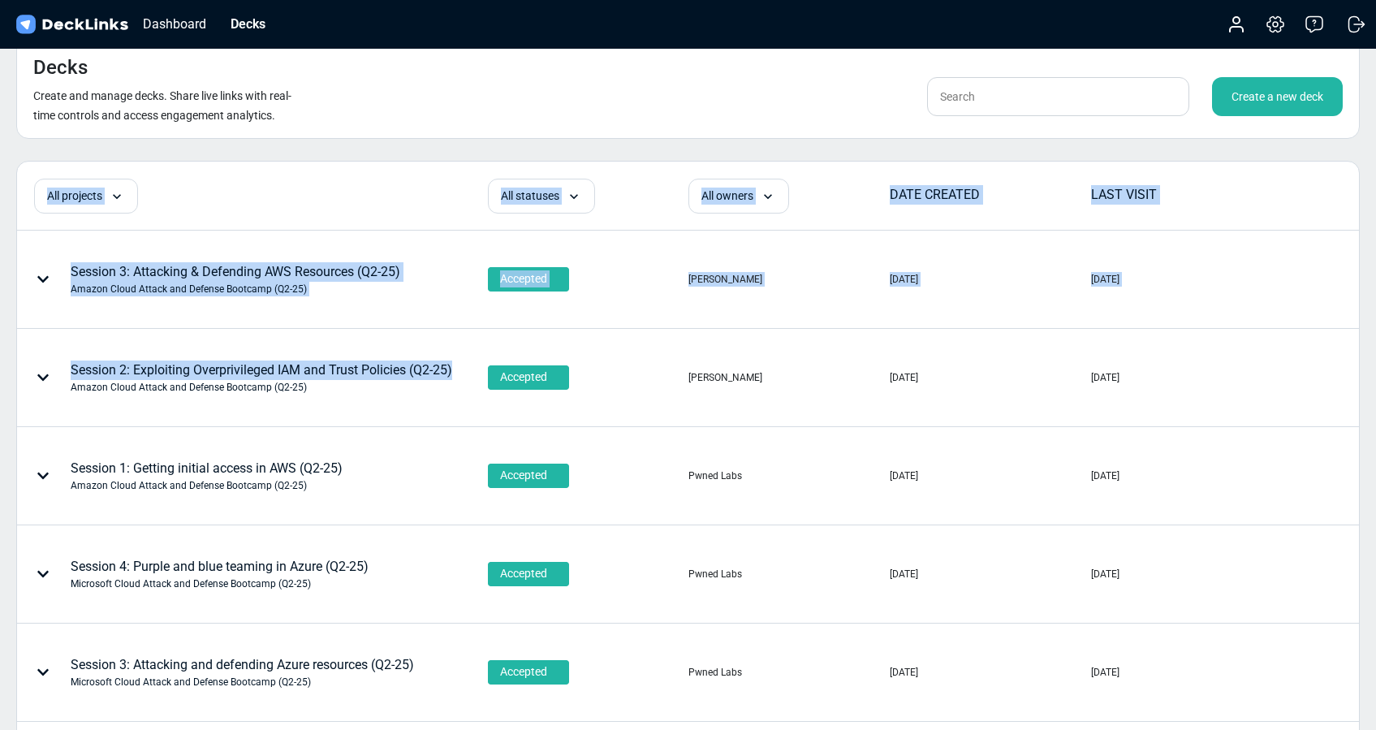
drag, startPoint x: 454, startPoint y: 370, endPoint x: 356, endPoint y: 114, distance: 274.6
click at [201, 163] on table "All projects All projects Amazon Cloud Attack ad Defense Bootcamp (Q3-25) Amazo…" at bounding box center [687, 686] width 1341 height 1051
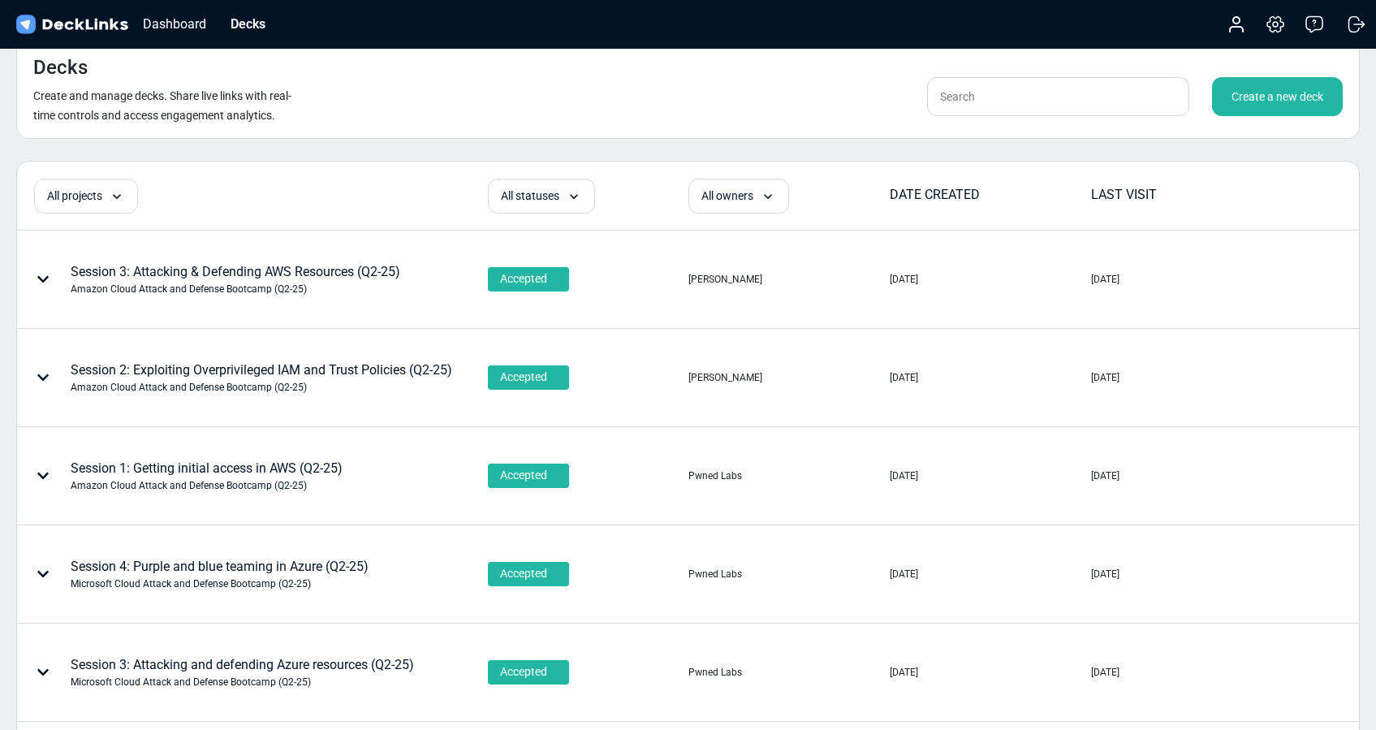
click at [403, 84] on div "Decks Create and manage decks. Share live links with real-time controls and acc…" at bounding box center [687, 89] width 1343 height 100
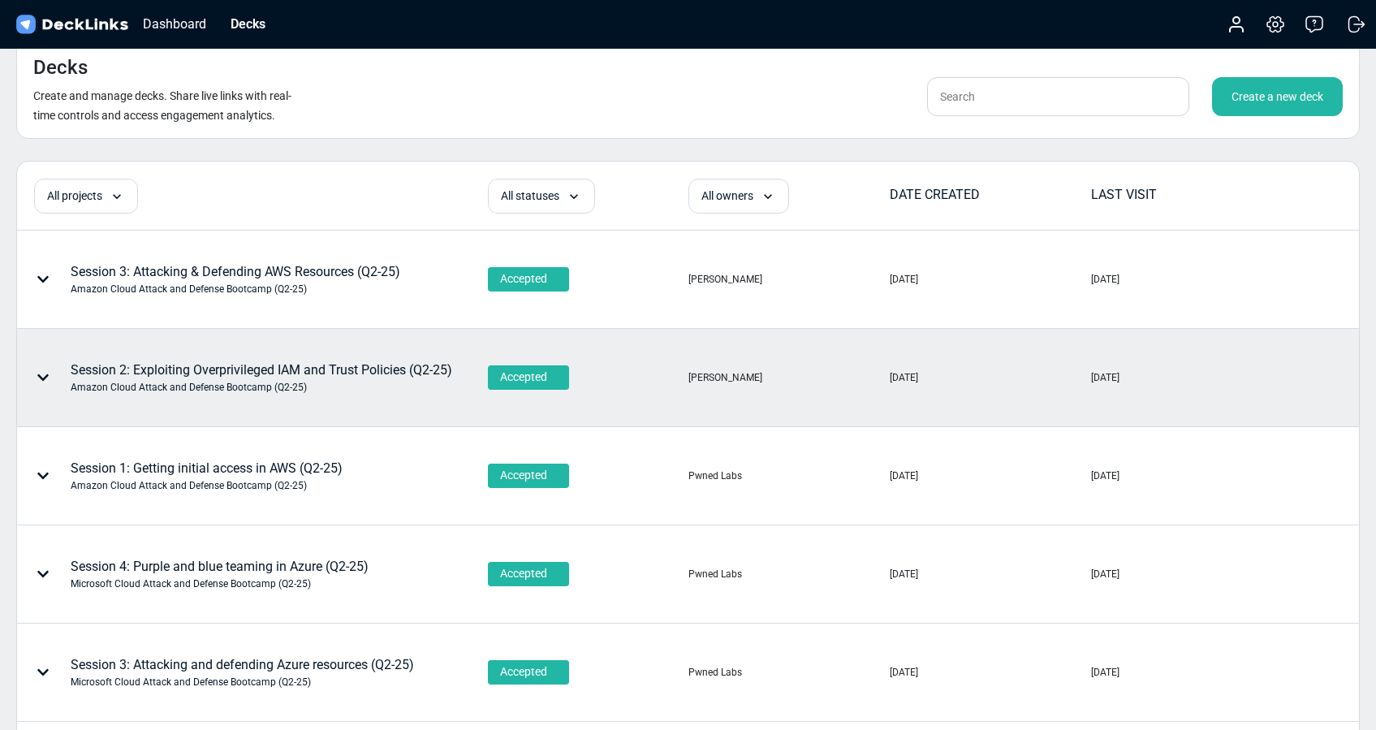
click at [262, 385] on div "Amazon Cloud Attack and Defense Bootcamp (Q2-25)" at bounding box center [261, 387] width 381 height 15
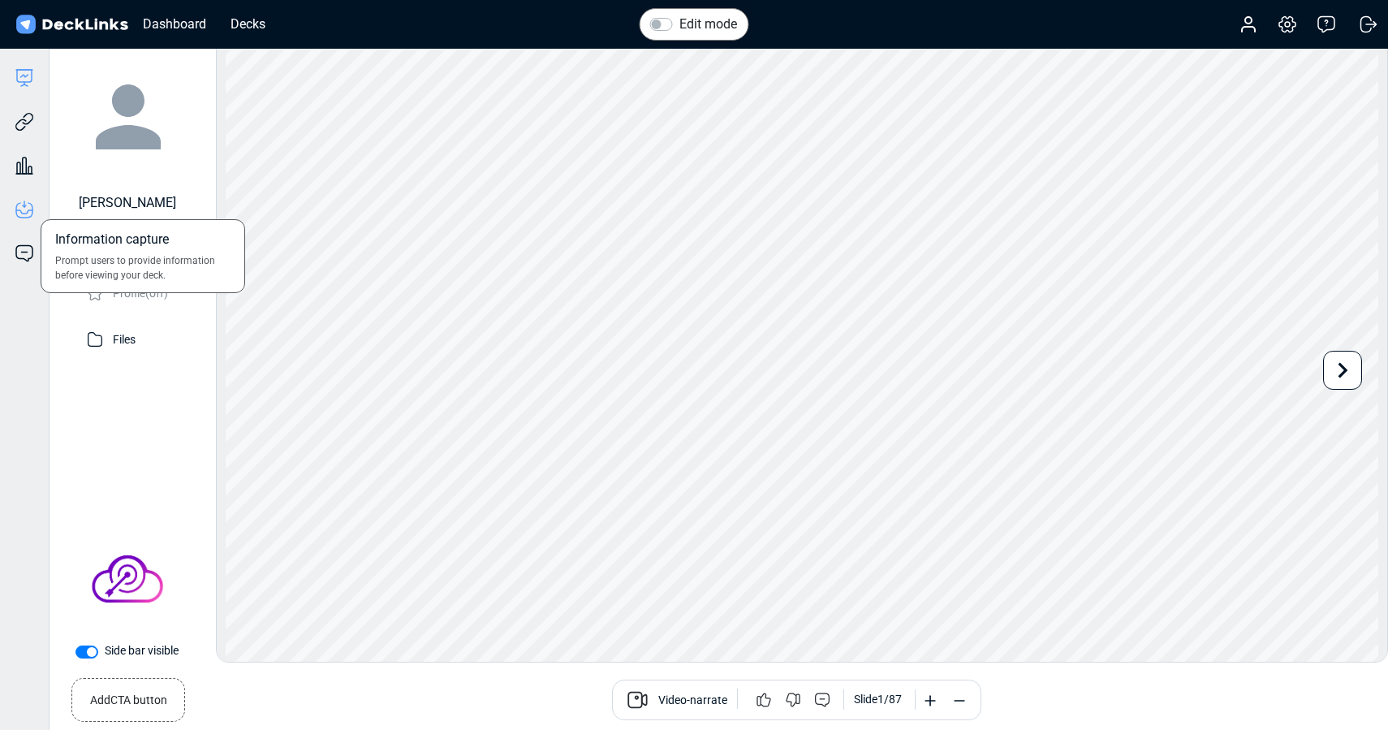
click at [25, 205] on icon at bounding box center [25, 204] width 2 height 6
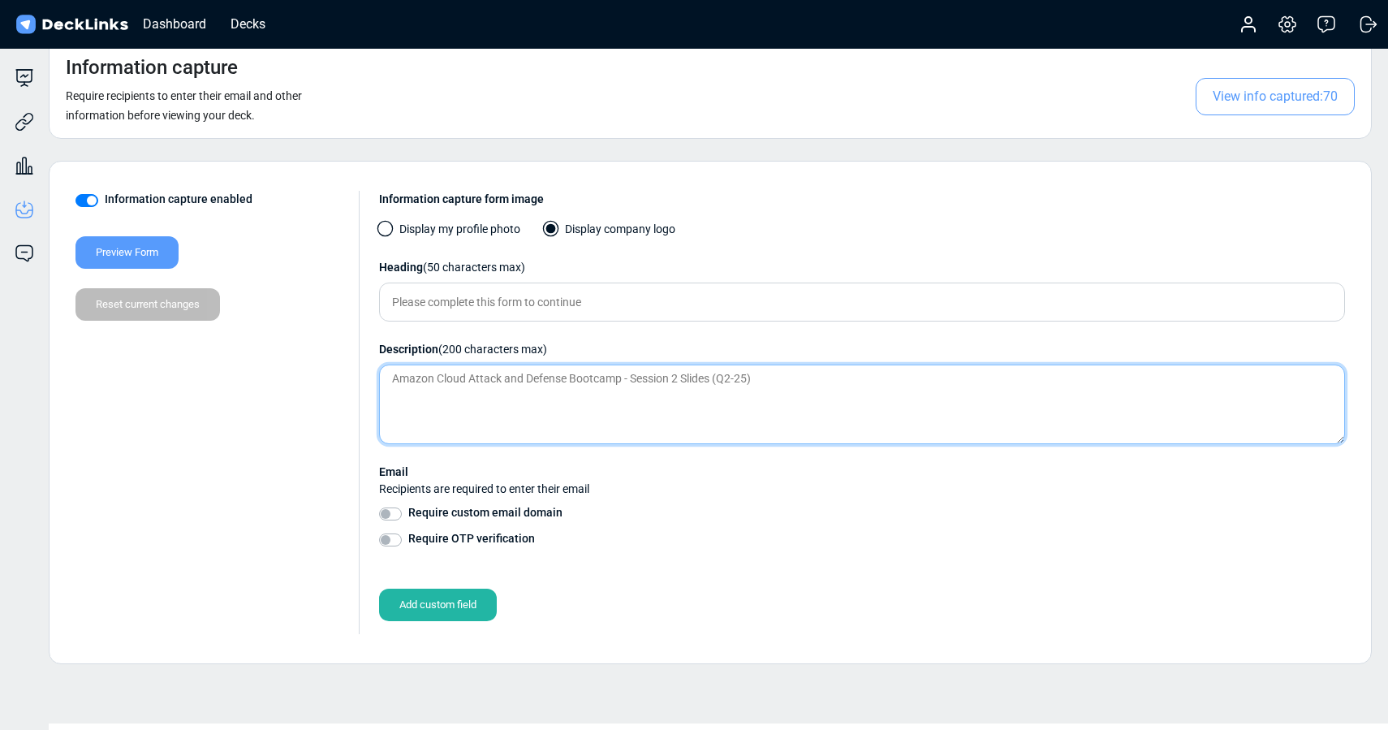
drag, startPoint x: 773, startPoint y: 380, endPoint x: 338, endPoint y: 369, distance: 435.9
click at [338, 369] on div "Information capture enabled Preview Form Reset current changes Information capt…" at bounding box center [709, 412] width 1269 height 443
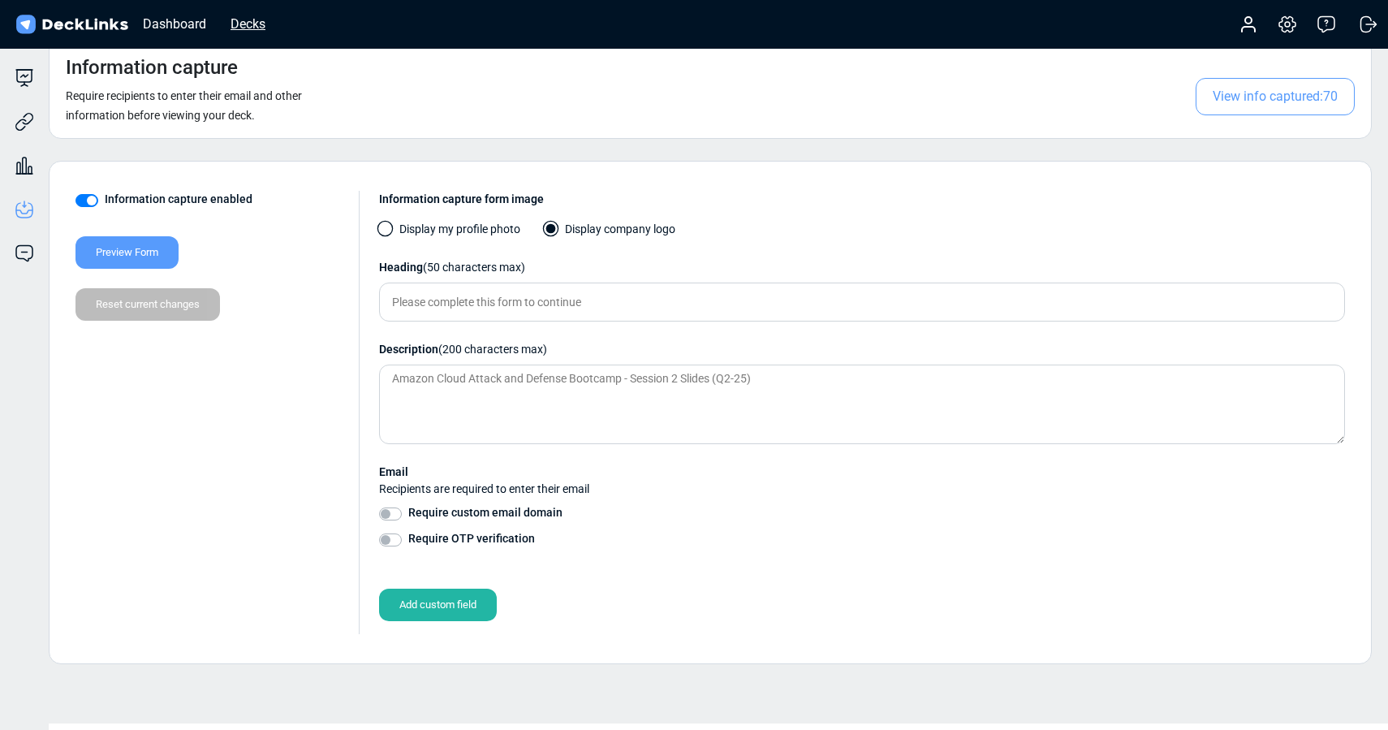
click at [255, 19] on div "Decks" at bounding box center [247, 24] width 51 height 20
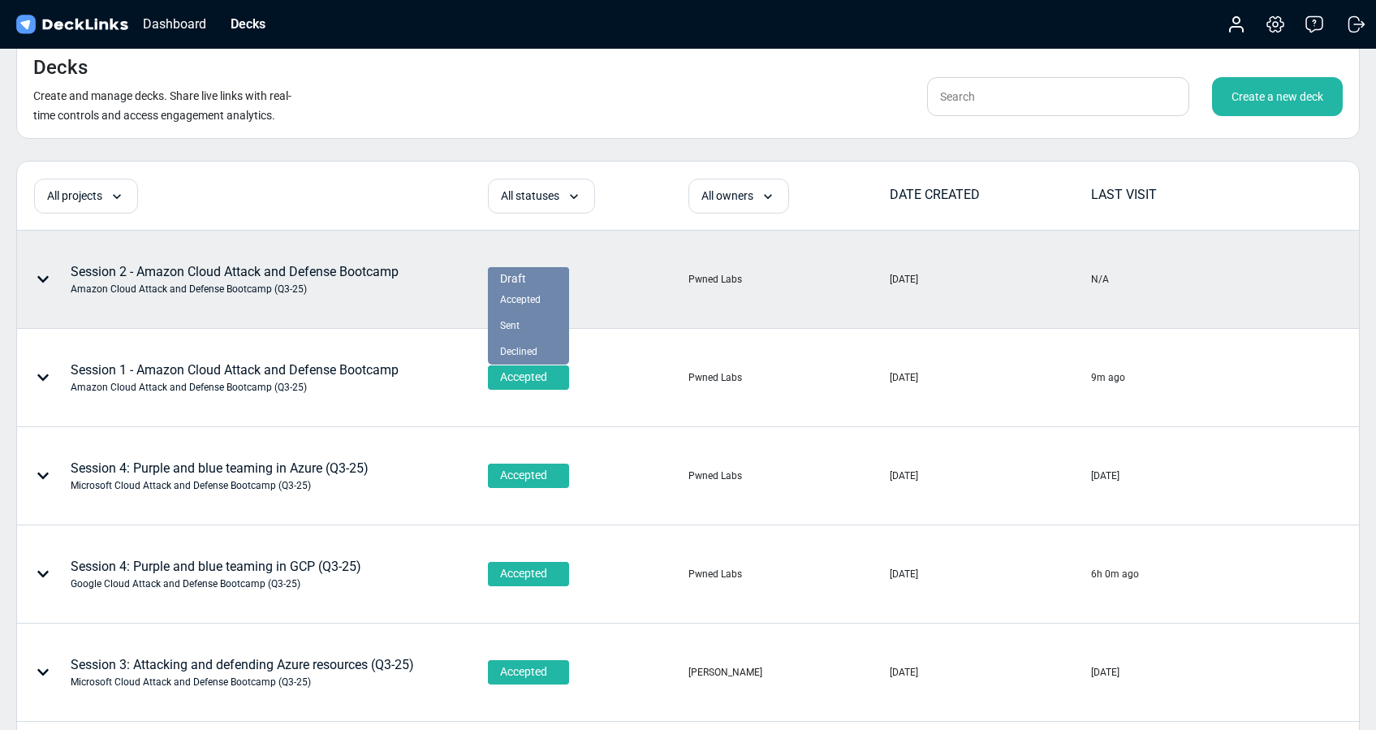
click at [522, 273] on span "Draft" at bounding box center [513, 278] width 26 height 17
click at [524, 299] on span "Accepted" at bounding box center [520, 299] width 41 height 15
